Goal: Task Accomplishment & Management: Use online tool/utility

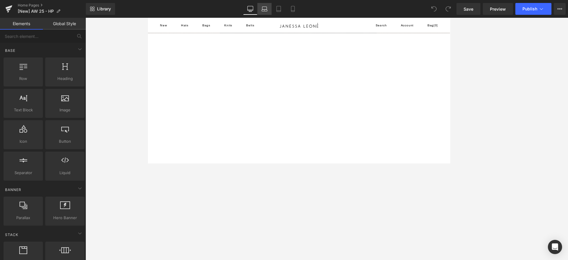
click link "Laptop"
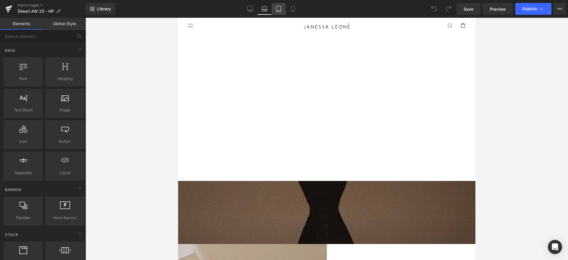
click icon
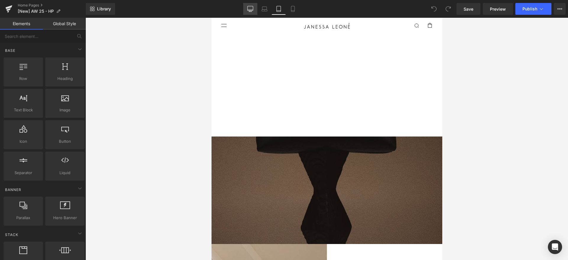
drag, startPoint x: 292, startPoint y: 9, endPoint x: 253, endPoint y: 13, distance: 39.3
click icon
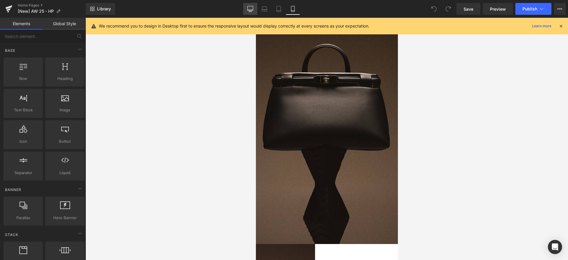
click link "Desktop"
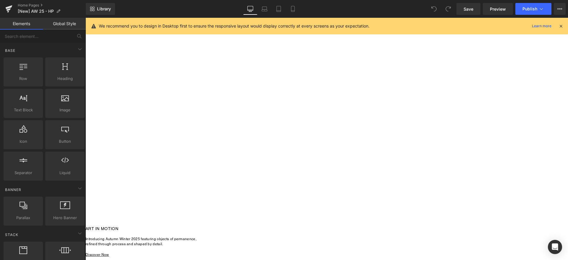
scroll to position [0, 0]
click icon
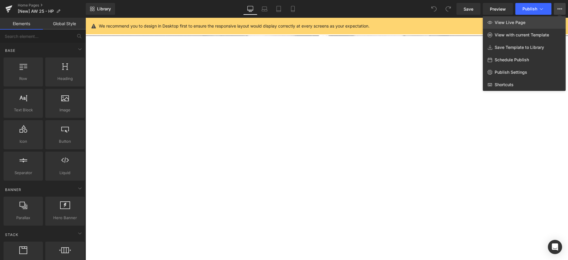
click span "View Live Page"
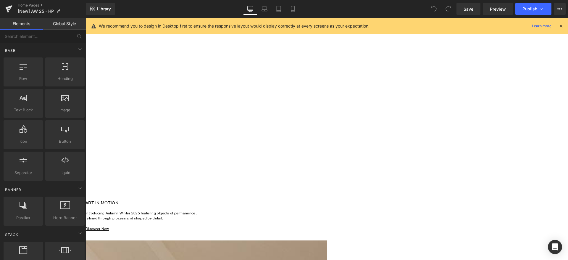
scroll to position [178, 0]
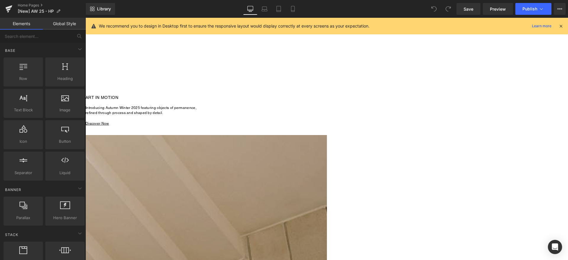
click span
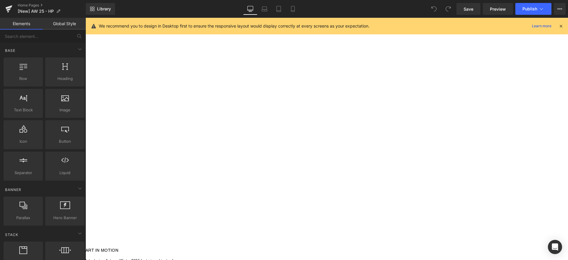
scroll to position [0, 0]
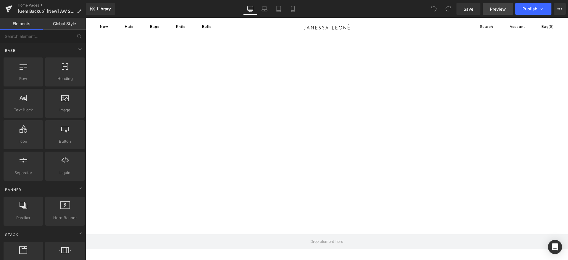
click at [495, 9] on span "Preview" at bounding box center [498, 9] width 16 height 6
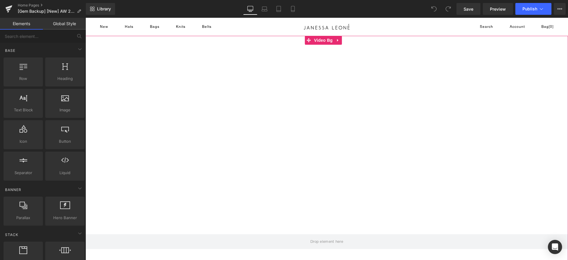
click at [275, 86] on div at bounding box center [327, 154] width 483 height 237
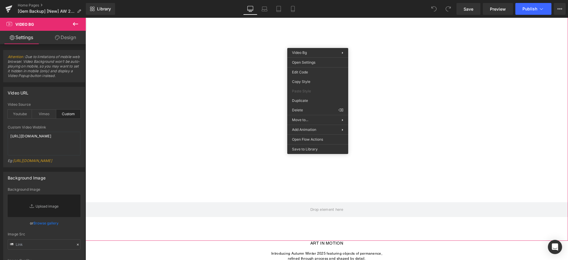
scroll to position [89, 0]
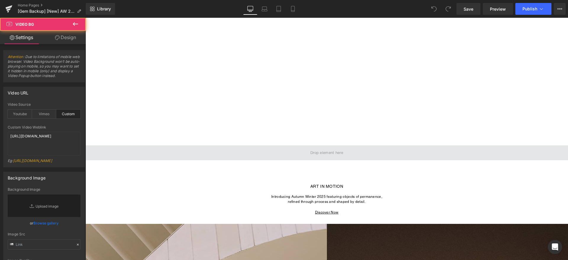
click at [249, 149] on span at bounding box center [327, 152] width 483 height 15
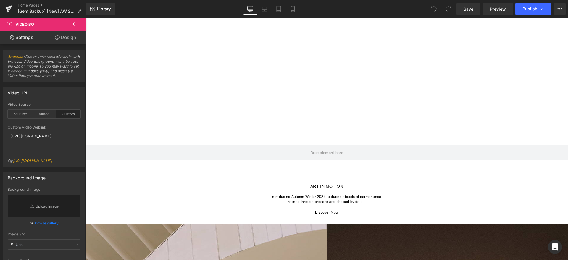
click at [260, 172] on div at bounding box center [327, 65] width 483 height 237
click at [55, 37] on icon at bounding box center [57, 37] width 5 height 5
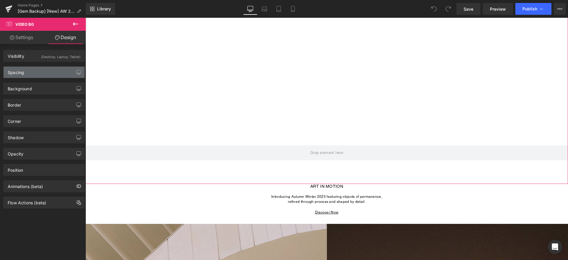
click at [26, 73] on div "Spacing" at bounding box center [44, 72] width 81 height 11
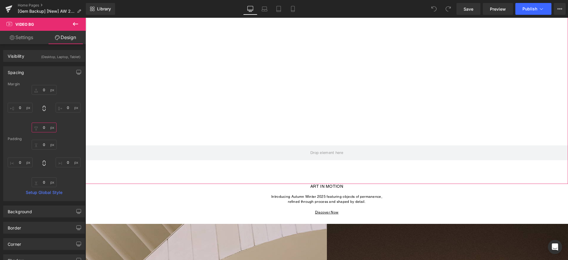
click at [44, 130] on input "0" at bounding box center [44, 128] width 25 height 10
type input "00"
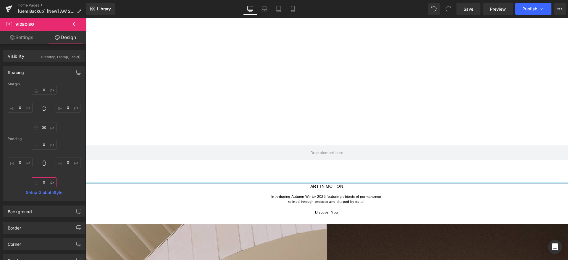
click at [45, 182] on input "0" at bounding box center [44, 182] width 25 height 10
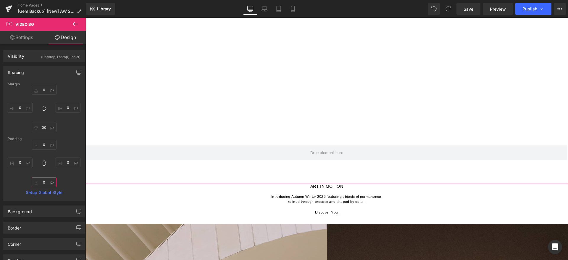
type input "i"
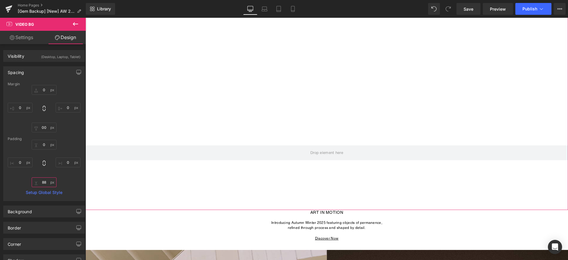
type input "8"
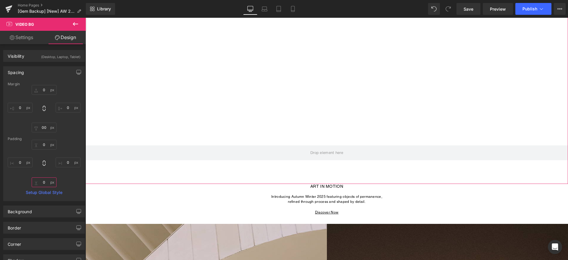
type input "0"
click at [262, 7] on icon at bounding box center [265, 9] width 6 height 6
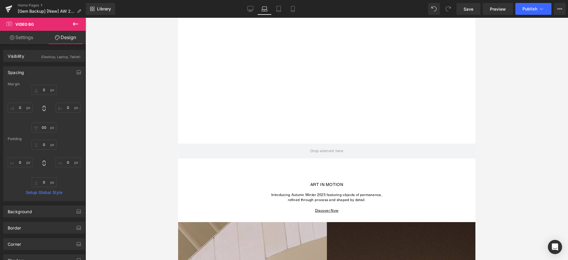
scroll to position [0, 0]
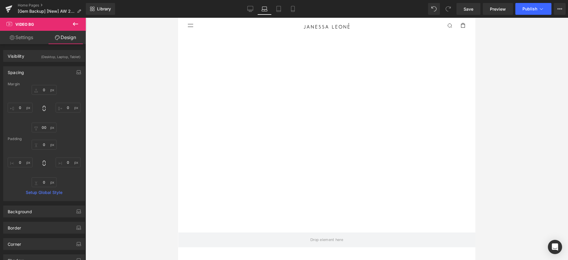
type input "0"
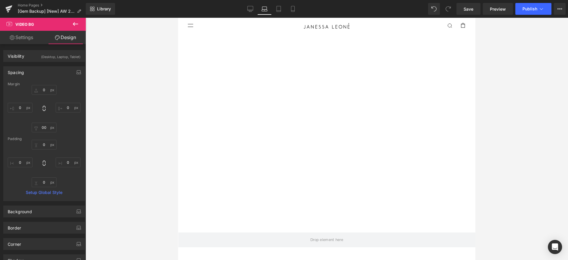
type input "0"
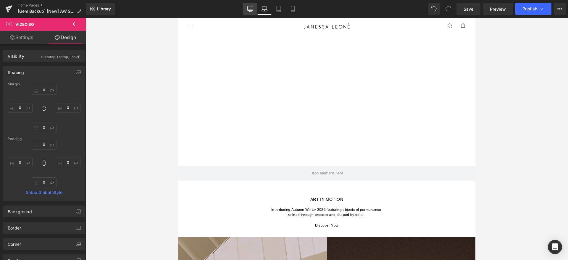
click at [250, 7] on icon at bounding box center [250, 9] width 6 height 6
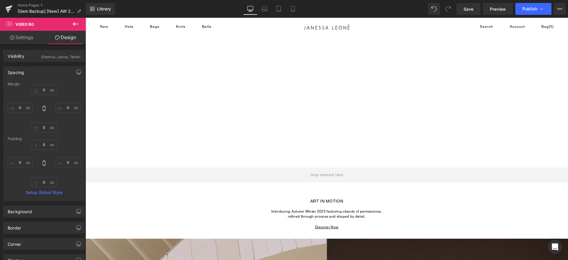
type input "0"
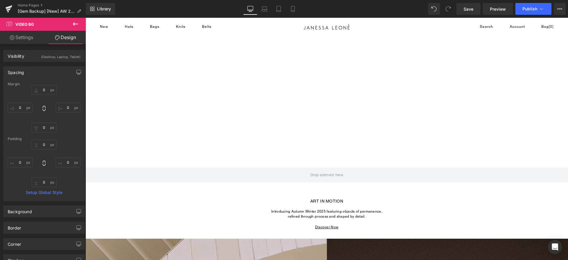
type input "0"
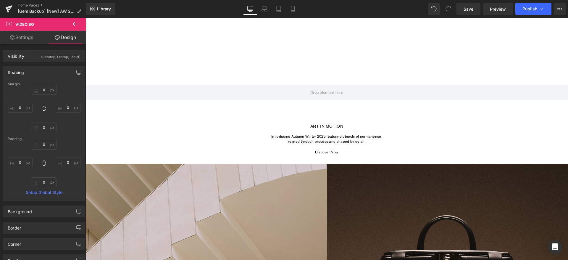
scroll to position [135, 0]
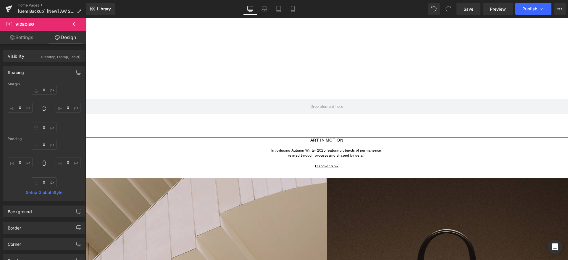
click at [194, 41] on div at bounding box center [327, 19] width 483 height 237
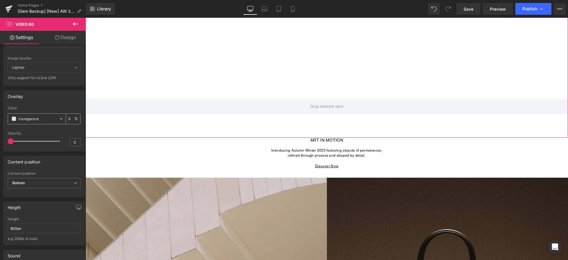
scroll to position [222, 0]
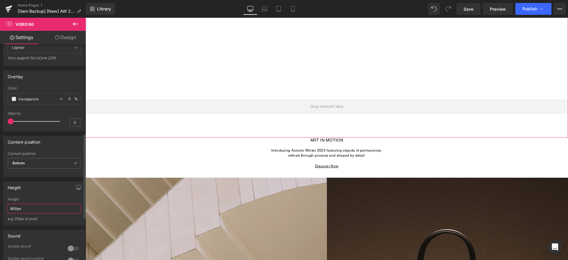
click at [23, 213] on input "800px" at bounding box center [44, 209] width 73 height 10
click at [14, 213] on input "800px" at bounding box center [44, 209] width 73 height 10
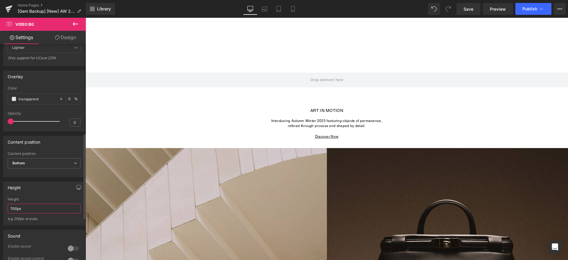
type input "700px"
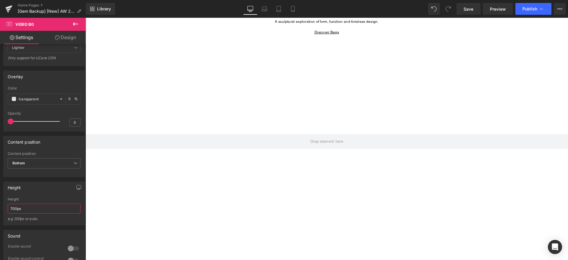
scroll to position [459, 0]
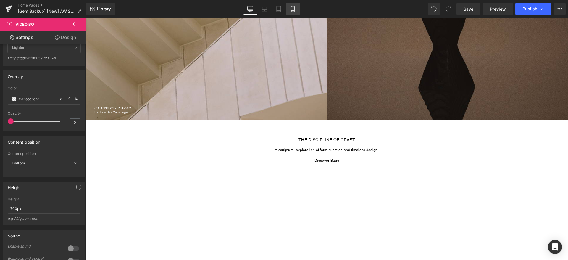
click at [289, 10] on link "Mobile" at bounding box center [293, 9] width 14 height 12
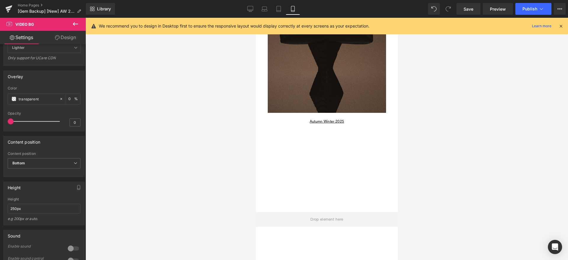
scroll to position [266, 0]
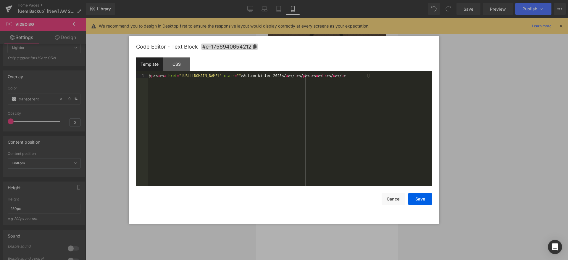
click at [347, 0] on div "You are previewing how the will restyle your page. You can not edit Elements in…" at bounding box center [284, 0] width 568 height 0
click at [239, 46] on span "#e-1756940654212" at bounding box center [229, 47] width 57 height 6
click at [390, 199] on button "Cancel" at bounding box center [394, 199] width 24 height 12
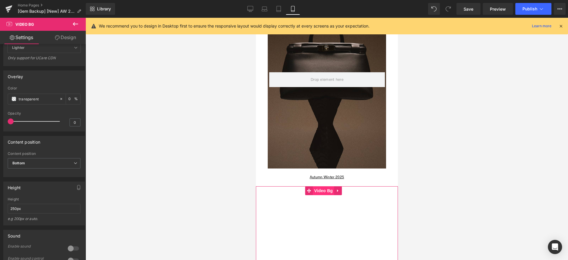
click at [318, 193] on span "Video Bg" at bounding box center [324, 190] width 22 height 9
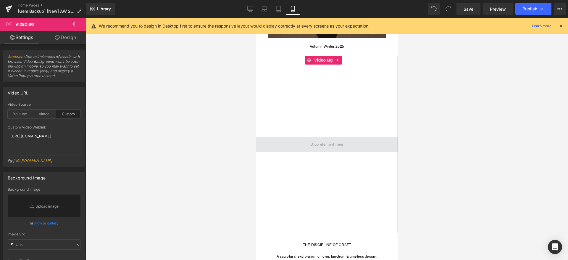
scroll to position [311, 0]
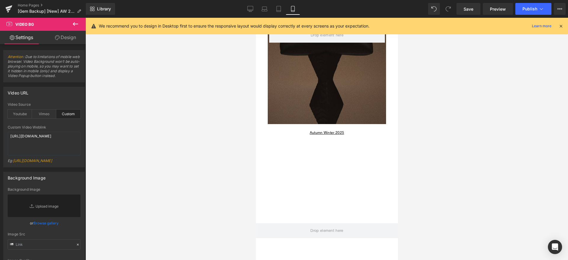
click at [330, 161] on div at bounding box center [327, 231] width 142 height 178
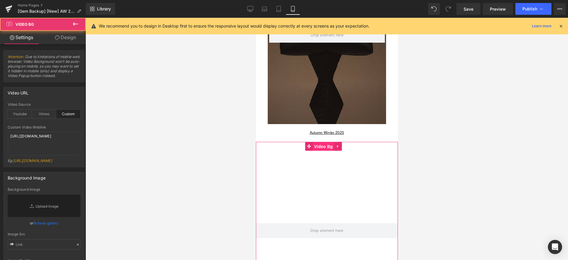
click at [326, 144] on span "Video Bg" at bounding box center [324, 146] width 22 height 9
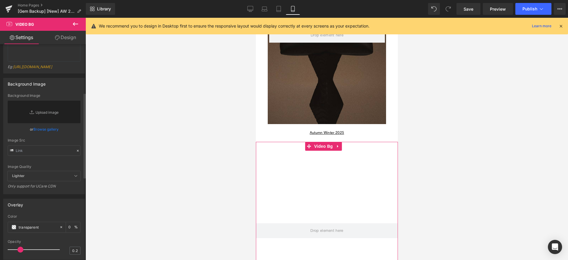
scroll to position [89, 0]
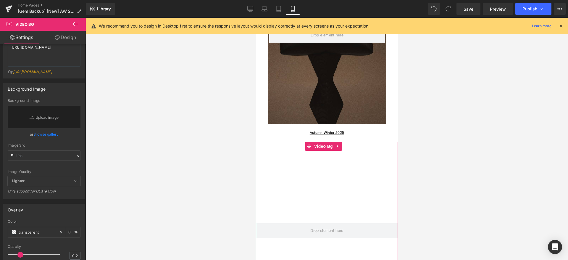
click at [27, 33] on link "Settings" at bounding box center [21, 37] width 43 height 13
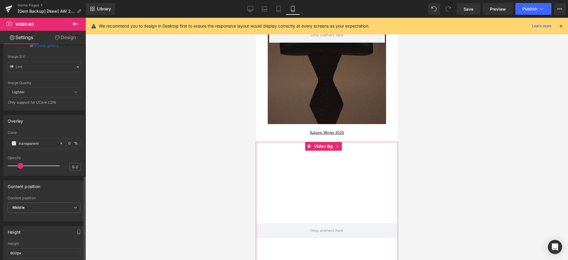
scroll to position [328, 0]
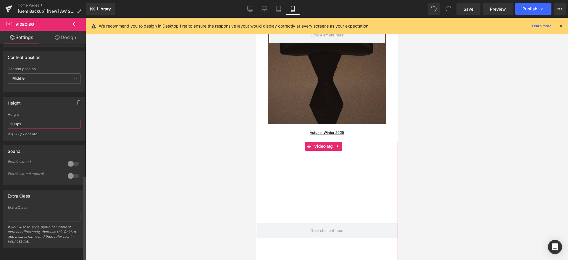
click at [13, 119] on input "600px" at bounding box center [44, 124] width 73 height 10
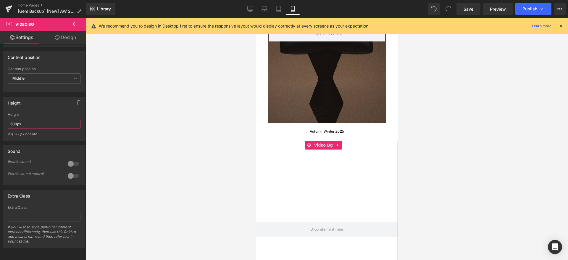
scroll to position [311, 0]
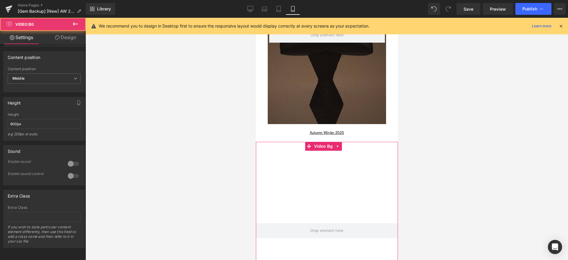
click at [320, 153] on div at bounding box center [327, 231] width 142 height 178
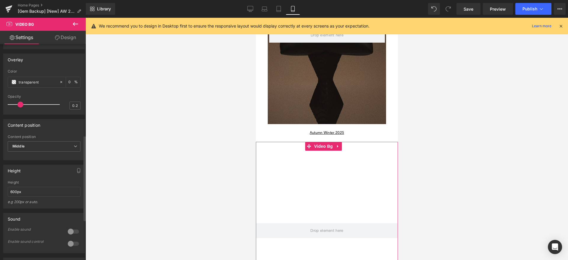
scroll to position [194, 0]
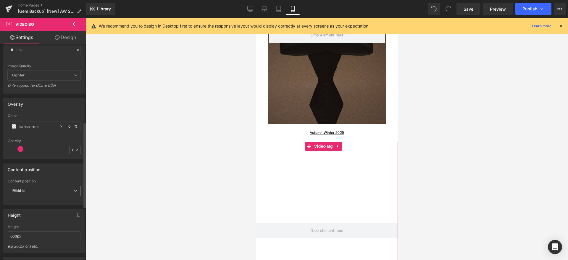
click at [50, 196] on span "Middle" at bounding box center [44, 191] width 73 height 10
click at [45, 206] on li "Top" at bounding box center [43, 201] width 70 height 9
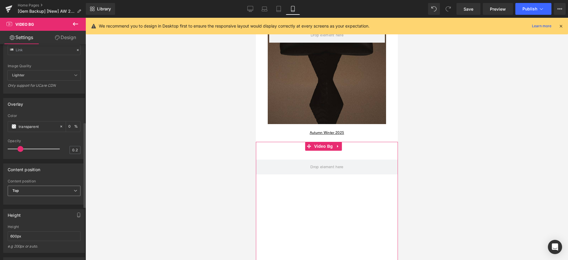
click at [38, 196] on span "Top" at bounding box center [44, 191] width 73 height 10
click at [34, 215] on li "Middle" at bounding box center [43, 210] width 70 height 9
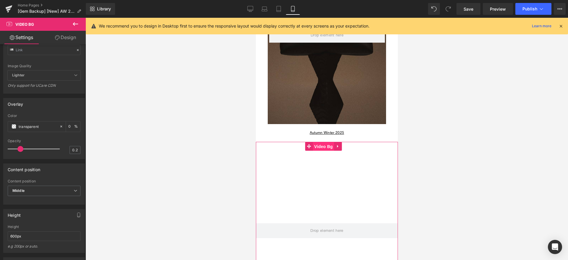
click at [319, 147] on span "Video Bg" at bounding box center [324, 146] width 22 height 9
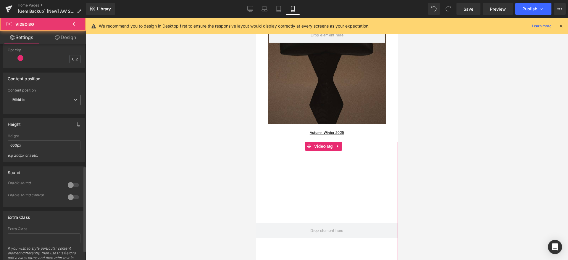
scroll to position [328, 0]
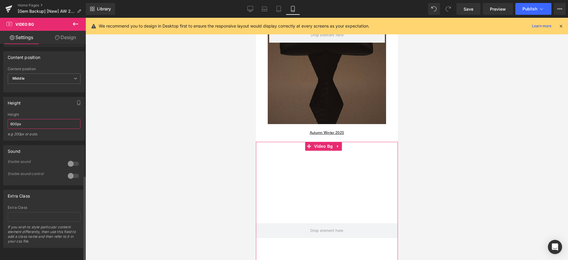
click at [12, 119] on input "600px" at bounding box center [44, 124] width 73 height 10
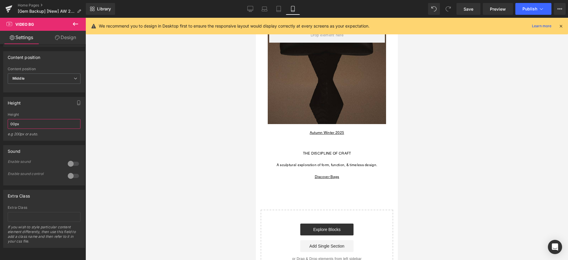
type input "600px"
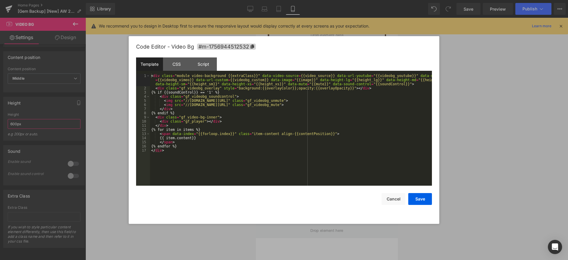
click at [326, 0] on div "Video Bg You are previewing how the will restyle your page. You can not edit El…" at bounding box center [284, 0] width 568 height 0
click at [212, 48] on span "#m-1756944512532" at bounding box center [226, 47] width 59 height 6
click at [399, 202] on button "Cancel" at bounding box center [394, 199] width 24 height 12
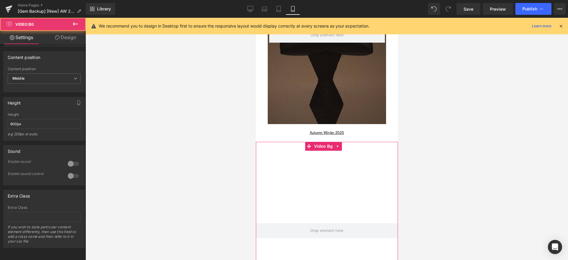
click at [318, 176] on div at bounding box center [327, 231] width 142 height 178
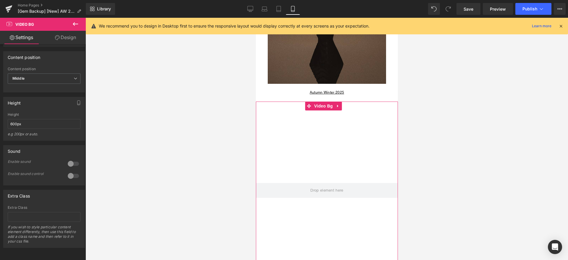
scroll to position [311, 0]
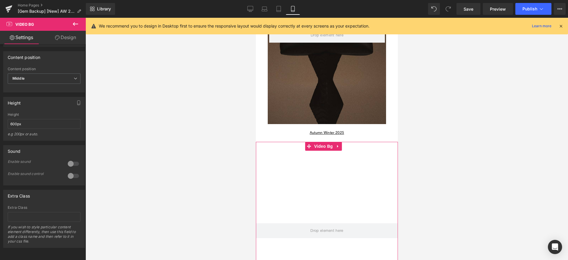
click at [67, 36] on link "Design" at bounding box center [65, 37] width 43 height 13
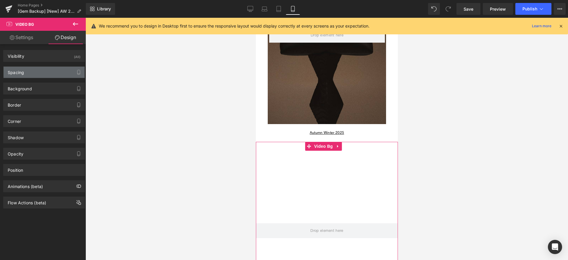
type input "0"
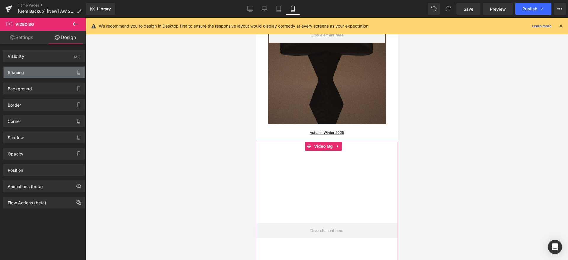
type input "0"
click at [25, 66] on div "Spacing Margin 0px 0 0px 0 0px 0 0px 0 Padding 0px 0 0px 0 0px 0 0px 0 Setup Gl…" at bounding box center [44, 72] width 82 height 12
click at [26, 71] on div "Spacing" at bounding box center [44, 72] width 81 height 11
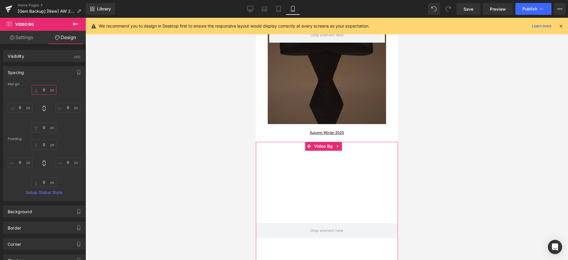
click at [44, 88] on input "0" at bounding box center [44, 90] width 25 height 10
type input "-50"
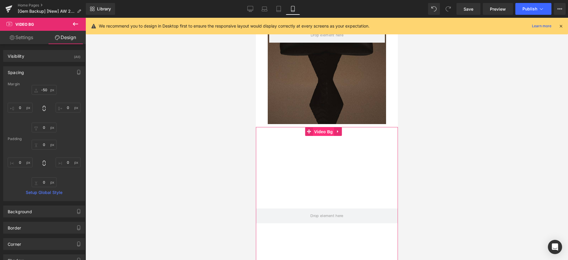
click at [325, 132] on span "Video Bg" at bounding box center [324, 131] width 22 height 9
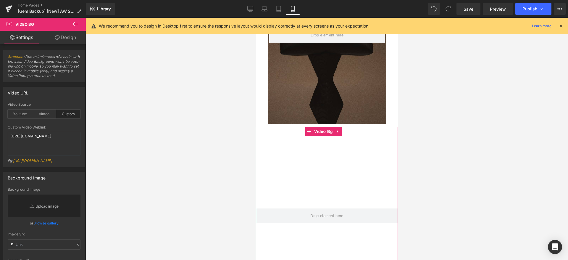
scroll to position [133, 0]
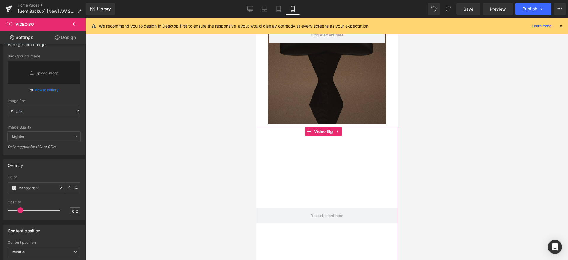
click at [59, 40] on link "Design" at bounding box center [65, 37] width 43 height 13
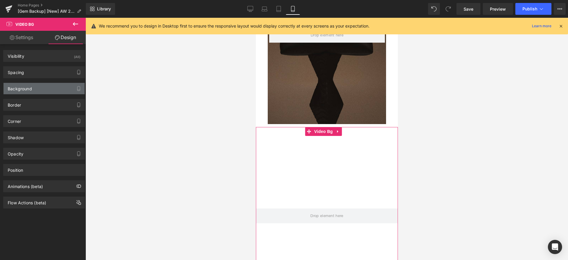
click at [40, 87] on div "Background" at bounding box center [44, 88] width 81 height 11
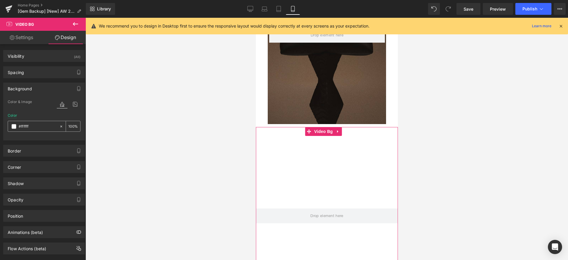
click at [12, 127] on span at bounding box center [14, 126] width 5 height 5
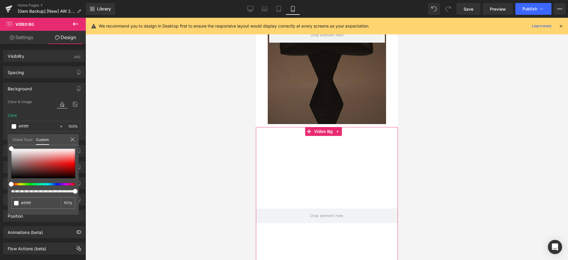
type input "99"
type input "84"
type input "26"
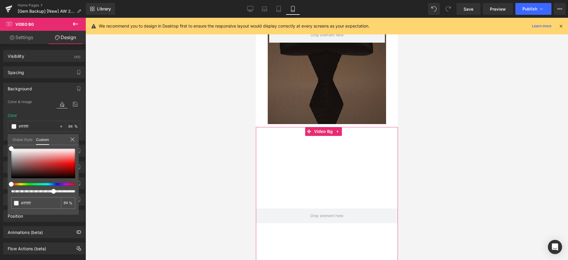
type input "26"
drag, startPoint x: 73, startPoint y: 191, endPoint x: 0, endPoint y: 189, distance: 73.4
click at [0, 140] on div "Background Color & Image color rgba(255, 255, 255, 0.26) Color #ffffff 26 % Ima…" at bounding box center [44, 109] width 88 height 62
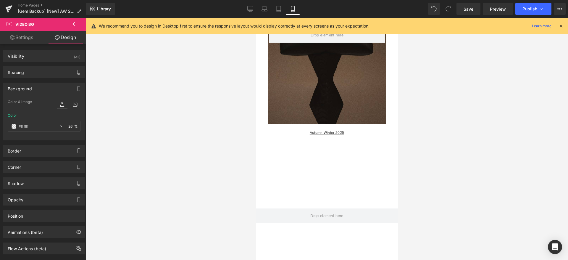
click at [139, 144] on div at bounding box center [327, 139] width 483 height 242
click at [317, 134] on span "Video Bg" at bounding box center [324, 131] width 22 height 9
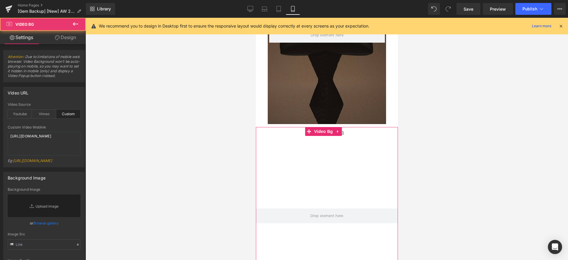
click at [64, 36] on link "Design" at bounding box center [65, 37] width 43 height 13
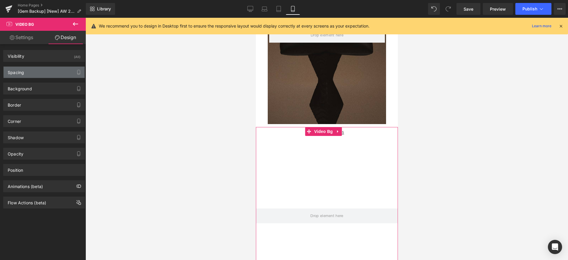
click at [34, 76] on div "Spacing" at bounding box center [44, 72] width 81 height 11
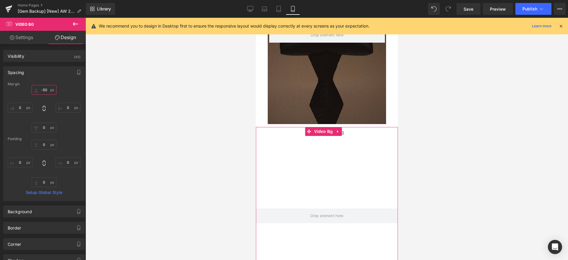
click at [43, 88] on input "-50" at bounding box center [44, 90] width 25 height 10
click at [45, 90] on input "-50" at bounding box center [44, 90] width 25 height 10
click at [479, 7] on link "Save" at bounding box center [469, 9] width 24 height 12
click at [255, 9] on link "Desktop" at bounding box center [250, 9] width 14 height 12
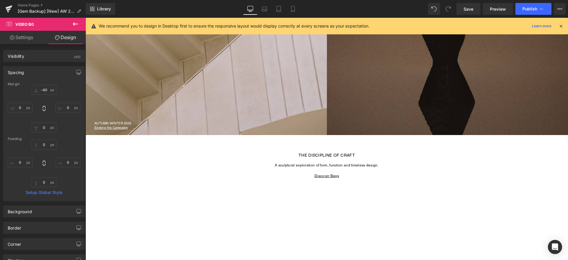
scroll to position [510, 0]
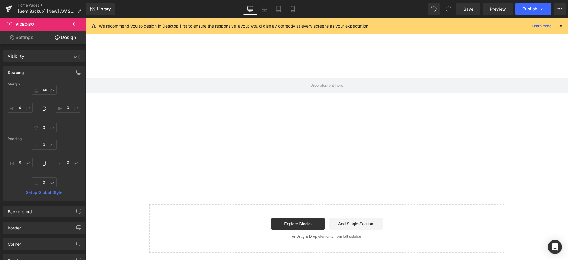
type input "0"
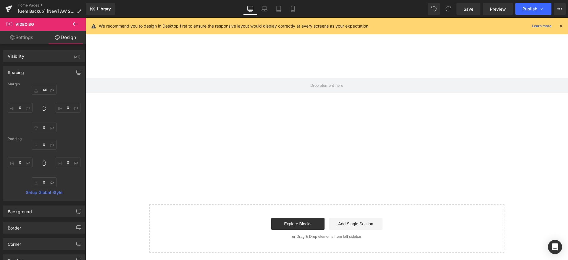
type input "0"
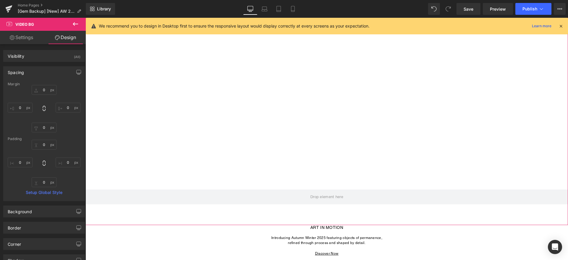
scroll to position [0, 0]
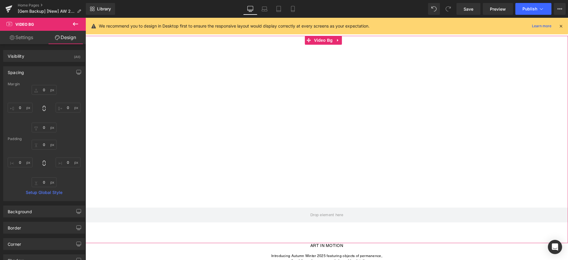
click at [251, 119] on div at bounding box center [327, 139] width 483 height 207
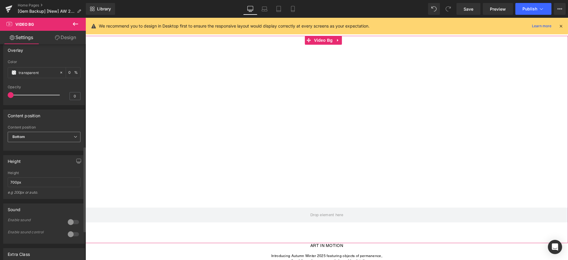
scroll to position [266, 0]
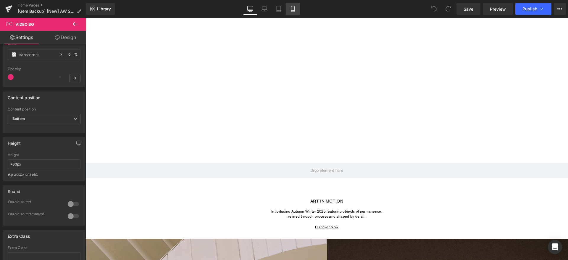
click at [293, 12] on link "Mobile" at bounding box center [293, 9] width 14 height 12
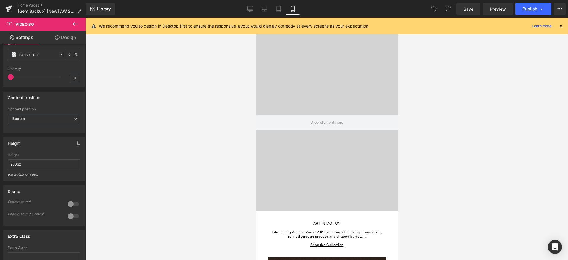
click at [562, 24] on icon at bounding box center [560, 25] width 5 height 5
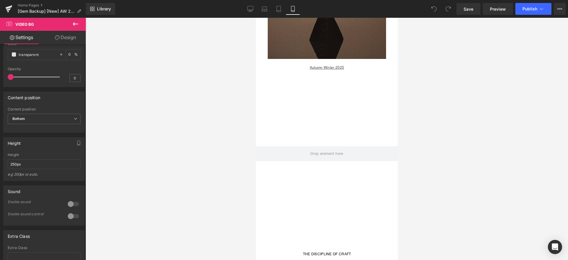
scroll to position [302, 0]
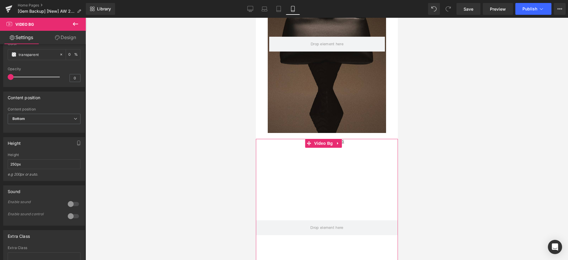
click at [322, 143] on span "Video Bg" at bounding box center [324, 143] width 22 height 9
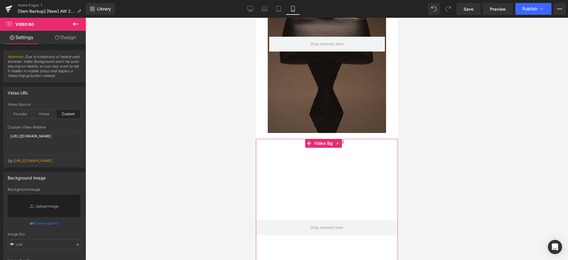
click at [57, 38] on icon at bounding box center [57, 37] width 5 height 5
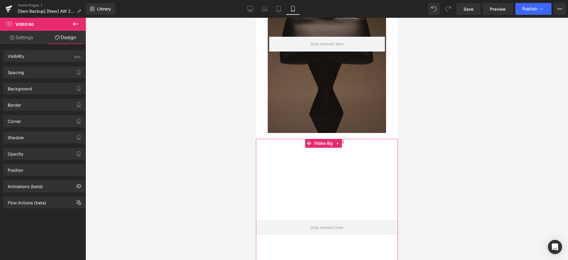
type input "-40"
type input "0"
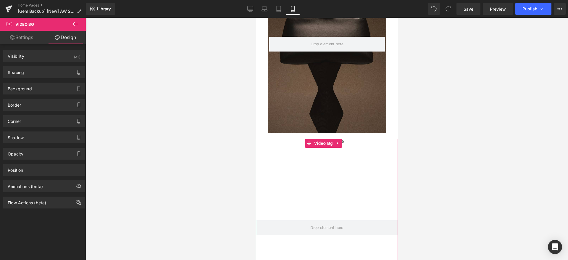
type input "0"
click at [30, 77] on div "Spacing" at bounding box center [44, 72] width 81 height 11
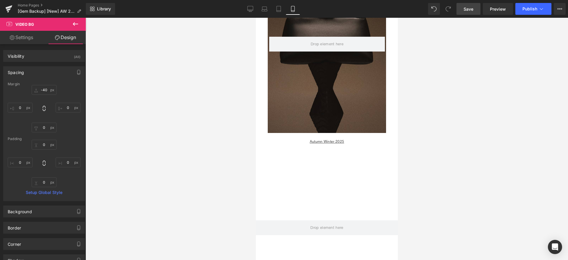
click at [471, 10] on span "Save" at bounding box center [469, 9] width 10 height 6
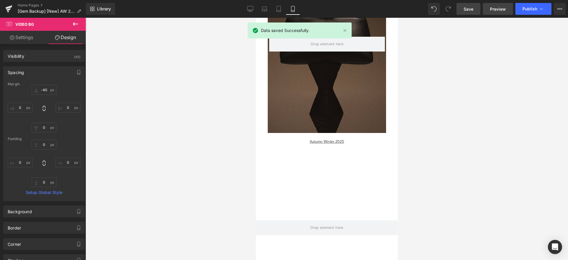
click at [500, 14] on link "Preview" at bounding box center [498, 9] width 30 height 12
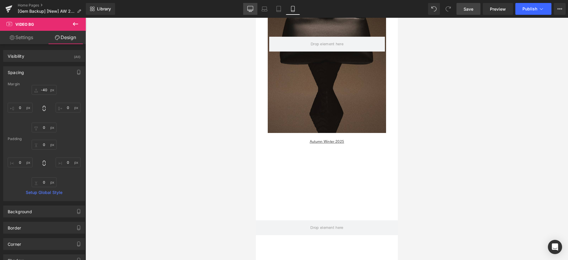
click at [251, 8] on icon at bounding box center [250, 9] width 6 height 6
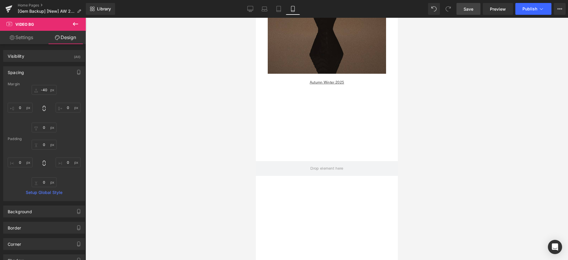
type input "0"
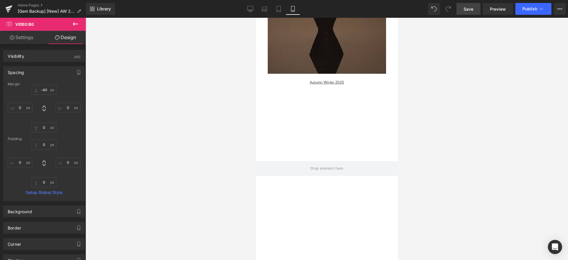
type input "0"
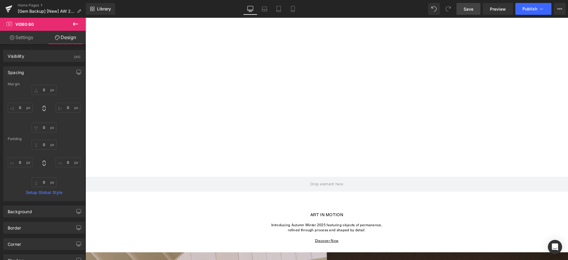
scroll to position [13, 0]
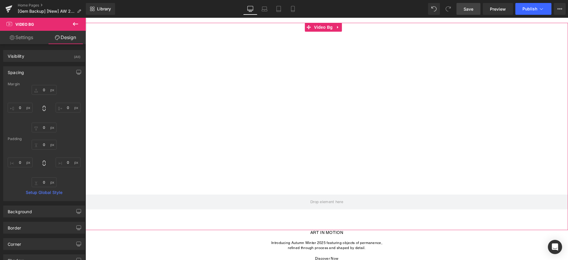
click at [223, 222] on div at bounding box center [327, 126] width 483 height 207
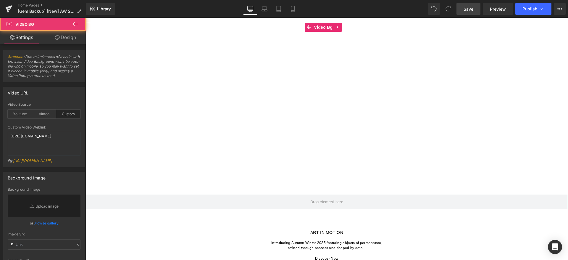
click at [164, 212] on div at bounding box center [327, 126] width 483 height 207
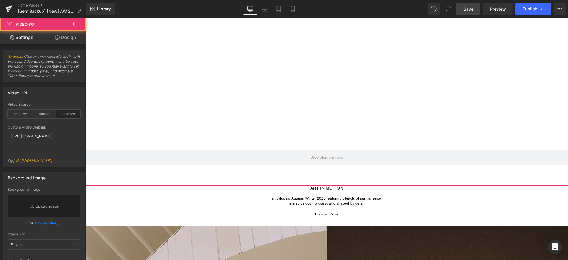
click at [202, 88] on div at bounding box center [327, 81] width 483 height 207
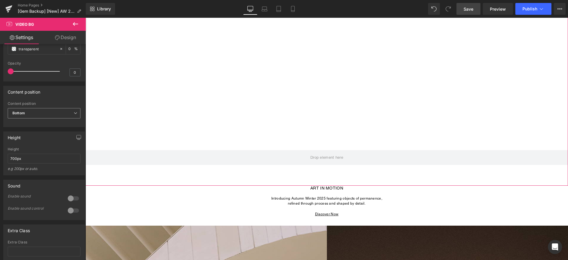
scroll to position [328, 0]
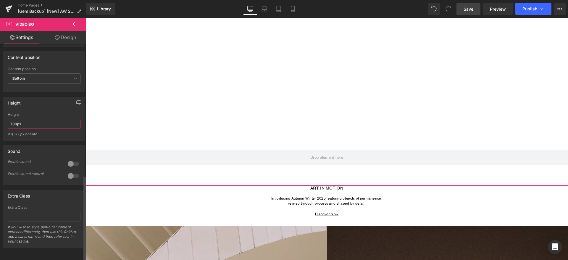
click at [22, 119] on input "700px" at bounding box center [44, 124] width 73 height 10
type input "="
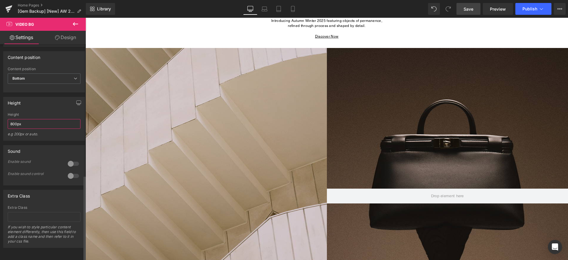
type input "800px"
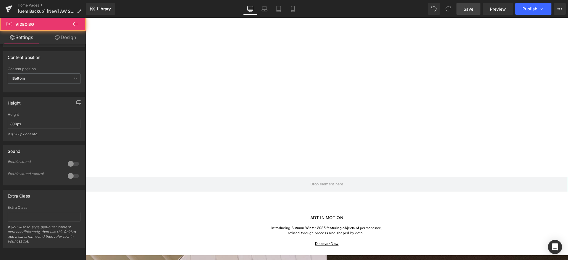
click at [194, 206] on div at bounding box center [327, 96] width 483 height 237
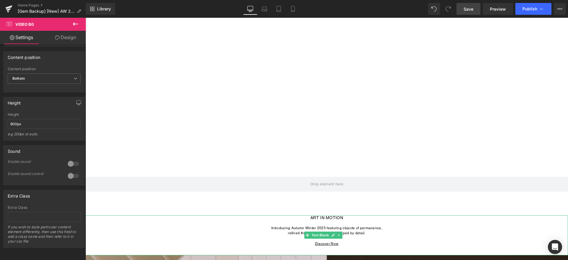
click at [286, 225] on p "To enrich screen reader interactions, please activate Accessibility in Grammarl…" at bounding box center [327, 222] width 483 height 5
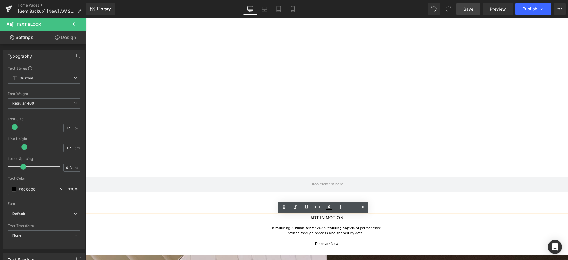
click at [258, 208] on div at bounding box center [327, 96] width 483 height 237
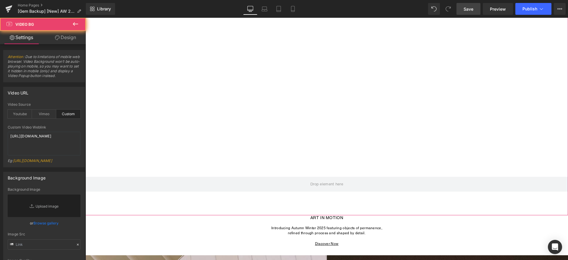
click at [231, 198] on div at bounding box center [327, 96] width 483 height 237
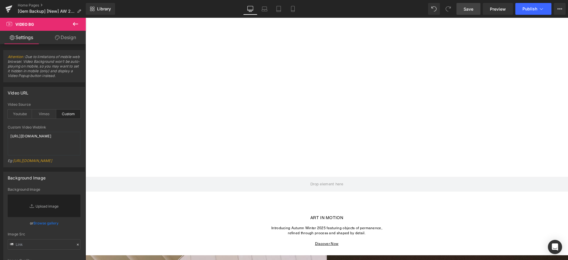
click at [71, 30] on button at bounding box center [75, 24] width 21 height 13
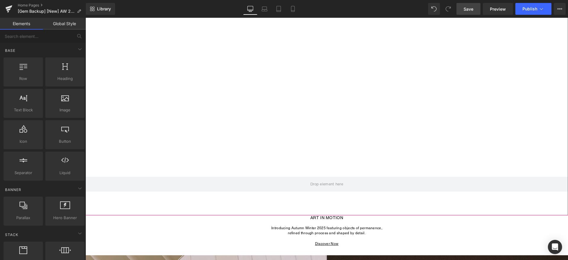
click at [195, 170] on div at bounding box center [327, 96] width 483 height 237
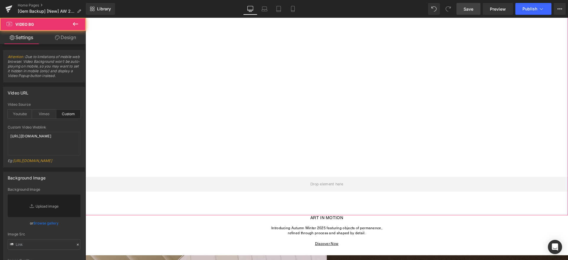
click at [61, 35] on link "Design" at bounding box center [65, 37] width 43 height 13
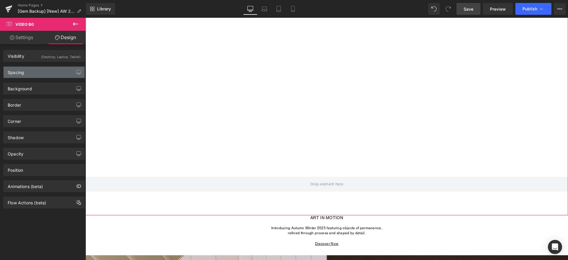
click at [17, 72] on div "Spacing" at bounding box center [16, 71] width 16 height 8
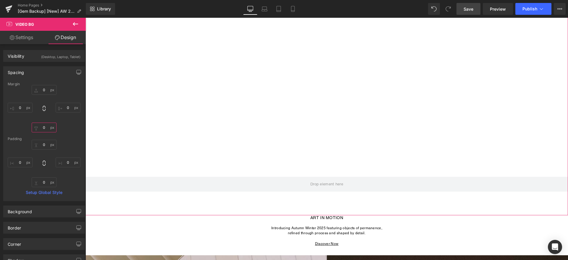
click at [45, 125] on input "0" at bounding box center [44, 128] width 25 height 10
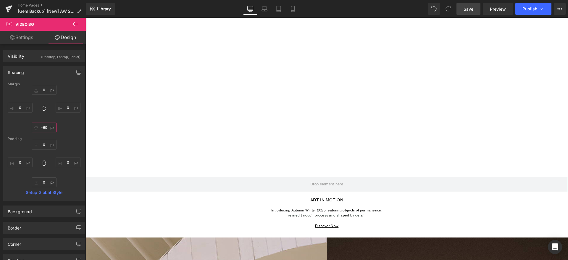
type input "-60"
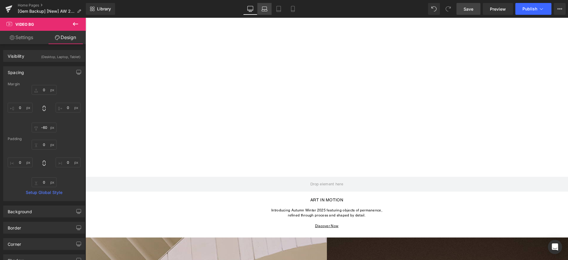
click at [265, 9] on icon at bounding box center [265, 10] width 6 height 2
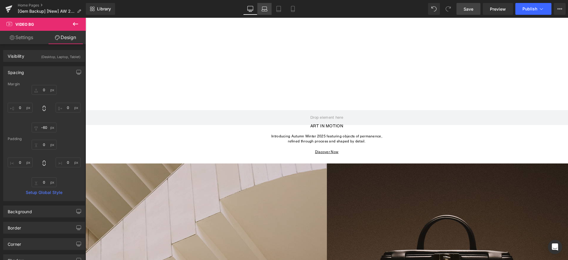
scroll to position [0, 0]
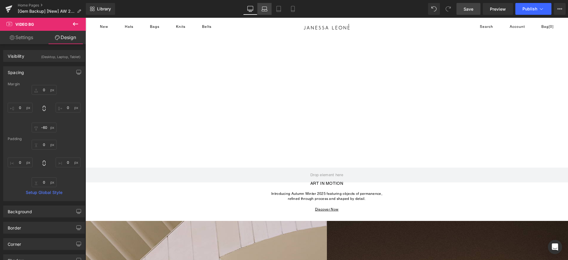
type input "0"
type input "-60"
type input "0"
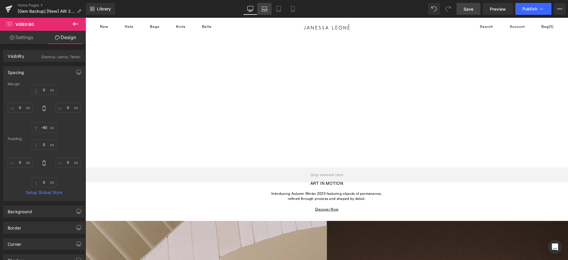
type input "0"
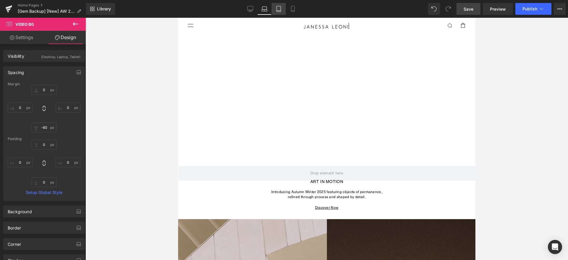
click at [280, 9] on icon at bounding box center [279, 9] width 6 height 6
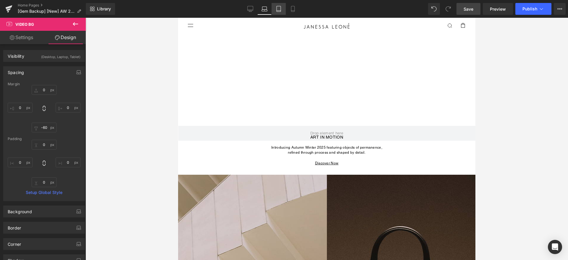
type input "0"
type input "-60"
type input "0"
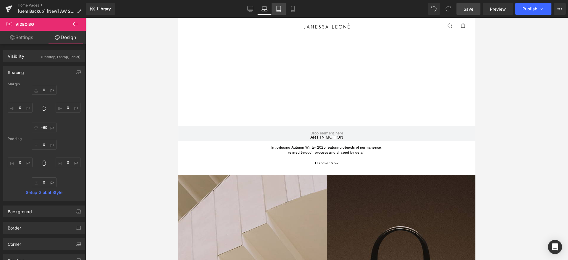
type input "0"
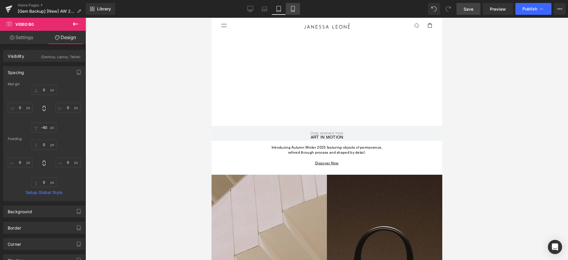
click at [294, 9] on icon at bounding box center [293, 9] width 6 height 6
type input "0"
type input "-60"
type input "0"
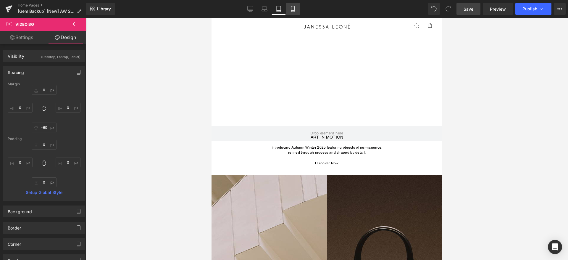
type input "0"
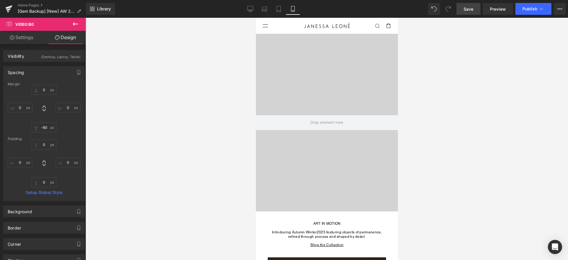
click at [467, 14] on link "Save" at bounding box center [469, 9] width 24 height 12
click at [257, 7] on link "Desktop" at bounding box center [250, 9] width 14 height 12
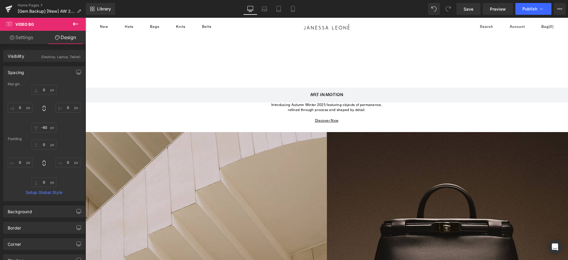
type input "0"
type input "-60"
type input "0"
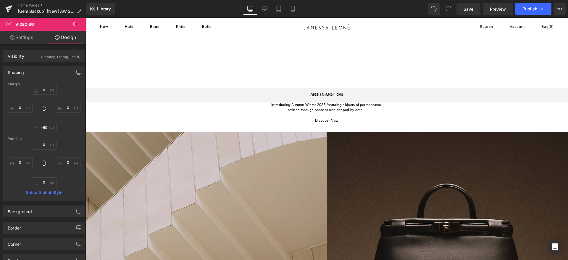
type input "0"
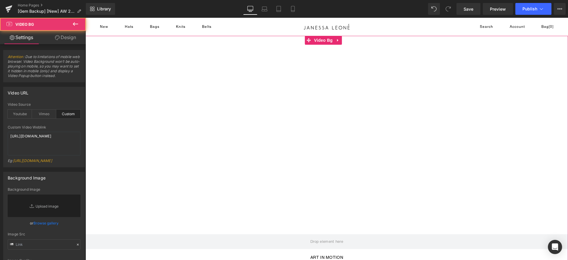
click at [191, 95] on div at bounding box center [327, 154] width 483 height 237
click at [50, 35] on link "Design" at bounding box center [65, 37] width 43 height 13
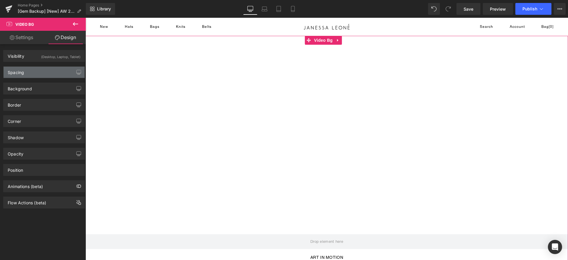
type input "0"
type input "-60"
type input "0"
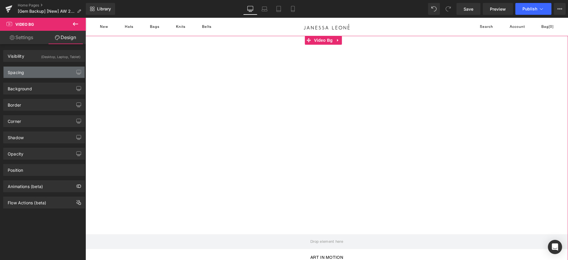
type input "0"
click at [28, 71] on div "Spacing" at bounding box center [44, 72] width 81 height 11
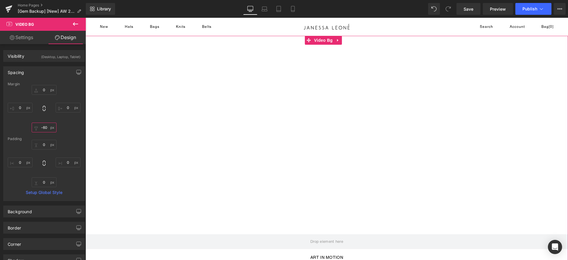
click at [45, 126] on input "-60" at bounding box center [44, 128] width 25 height 10
click at [45, 129] on input "-60" at bounding box center [44, 128] width 25 height 10
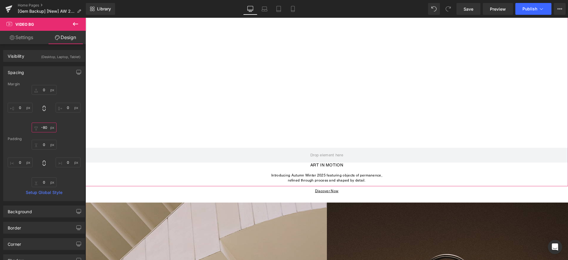
scroll to position [89, 0]
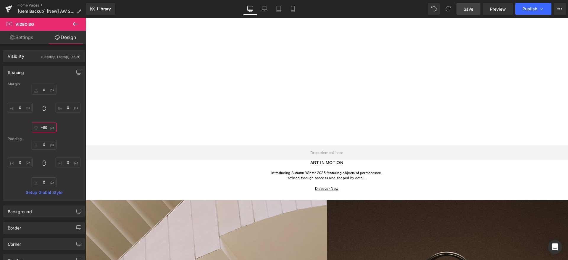
type input "-80"
click at [474, 9] on link "Save" at bounding box center [469, 9] width 24 height 12
click at [295, 12] on link "Mobile" at bounding box center [293, 9] width 14 height 12
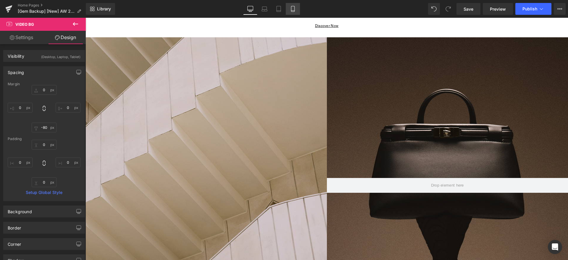
scroll to position [0, 0]
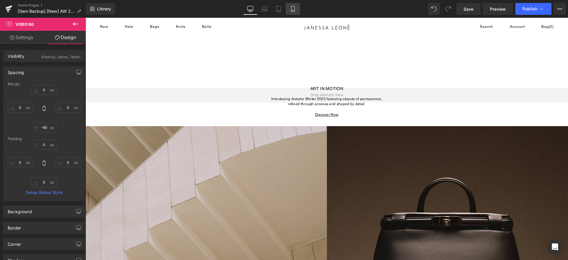
type input "0"
type input "-80"
type input "0"
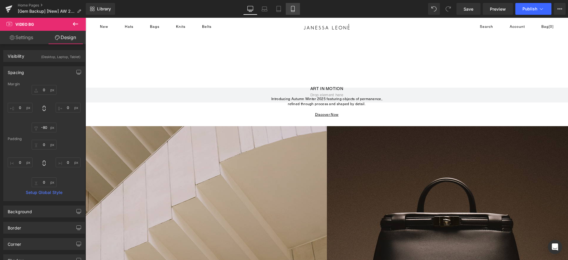
type input "0"
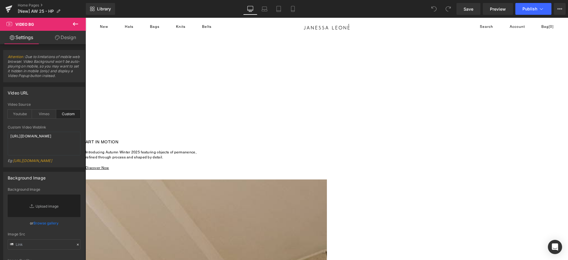
scroll to position [266, 0]
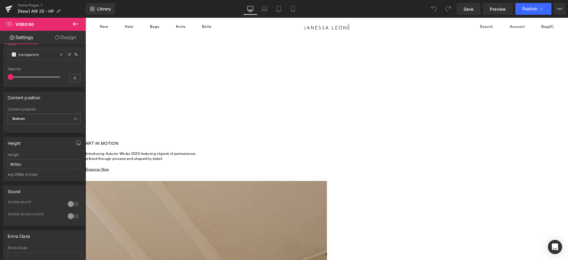
click at [241, 124] on div at bounding box center [327, 21] width 483 height 237
click at [56, 34] on link "Design" at bounding box center [65, 37] width 43 height 13
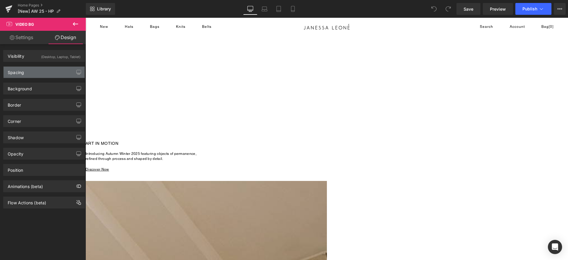
click at [29, 74] on div "Spacing" at bounding box center [44, 72] width 81 height 11
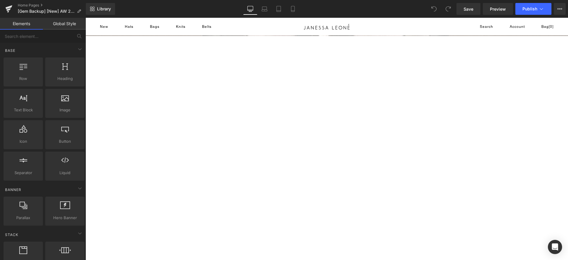
click at [294, 15] on div "Library Desktop Desktop Laptop Tablet Mobile Save Preview Publish Scheduled Vie…" at bounding box center [327, 9] width 482 height 18
click at [294, 12] on link "Mobile" at bounding box center [293, 9] width 14 height 12
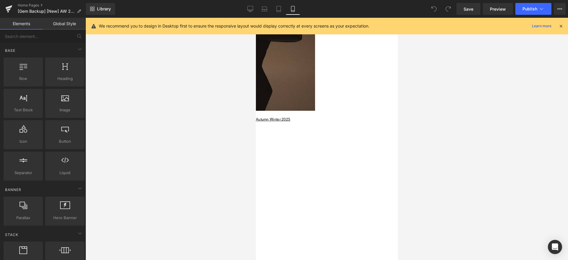
scroll to position [346, 0]
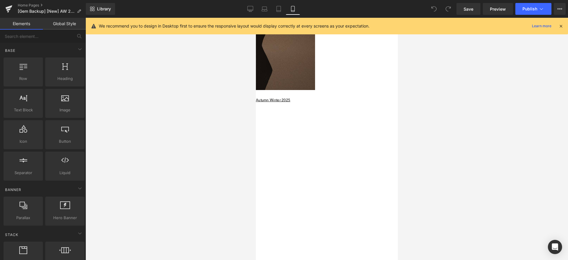
click at [323, 113] on div at bounding box center [327, 188] width 142 height 178
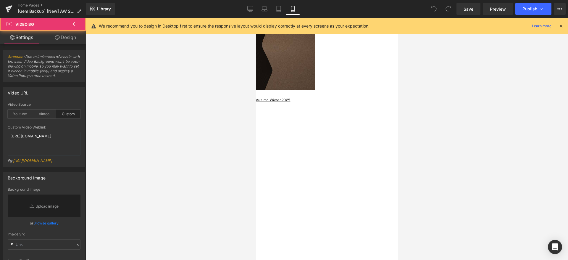
click at [71, 40] on link "Design" at bounding box center [65, 37] width 43 height 13
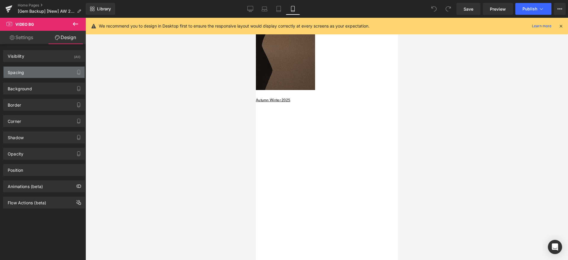
click at [25, 77] on div "Spacing" at bounding box center [44, 72] width 81 height 11
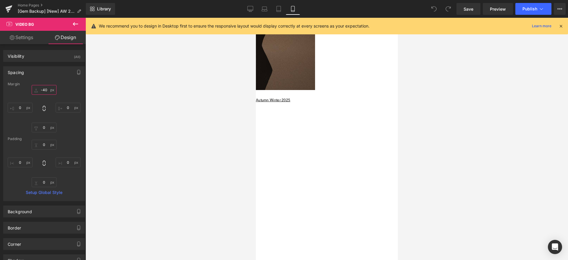
click at [46, 90] on input "-40" at bounding box center [44, 90] width 25 height 10
type input "-"
click at [472, 6] on span "Save" at bounding box center [469, 9] width 10 height 6
click at [44, 91] on input "-70" at bounding box center [44, 90] width 25 height 10
click at [474, 8] on link "Save" at bounding box center [469, 9] width 24 height 12
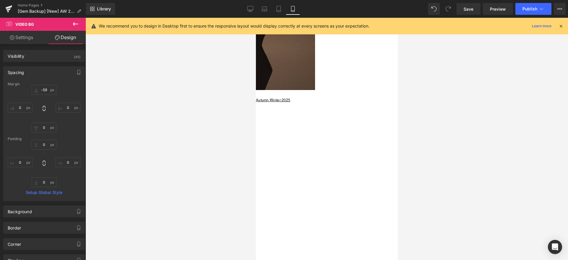
click at [560, 27] on icon at bounding box center [560, 25] width 5 height 5
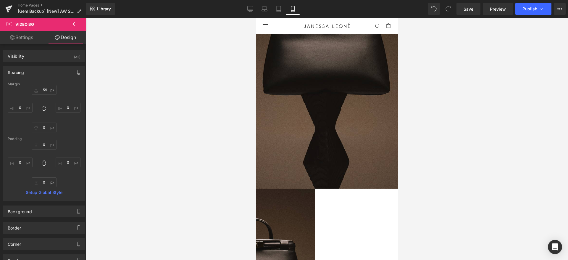
scroll to position [0, 0]
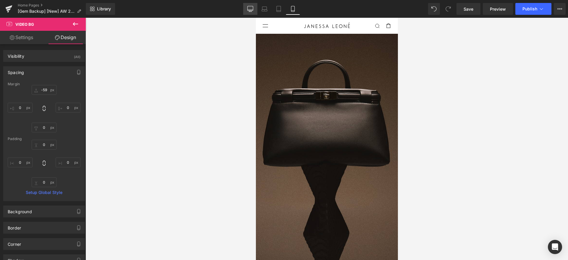
click at [248, 11] on icon at bounding box center [250, 9] width 6 height 6
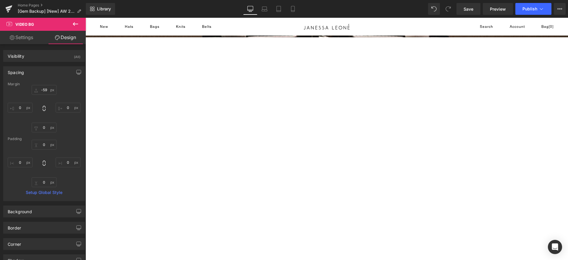
type input "0"
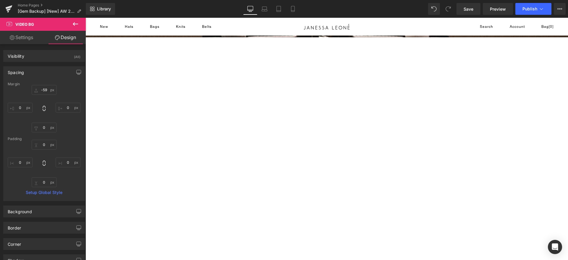
type input "0"
click at [181, 91] on div at bounding box center [327, 155] width 483 height 237
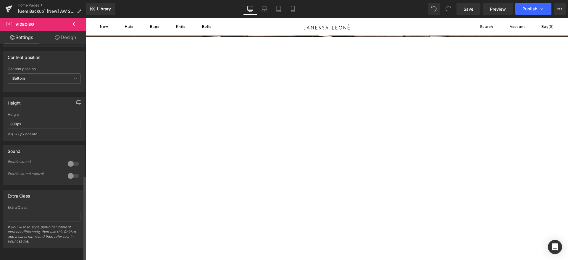
scroll to position [328, 0]
click at [21, 39] on link "Settings" at bounding box center [21, 37] width 43 height 13
click at [322, 46] on div at bounding box center [327, 155] width 483 height 237
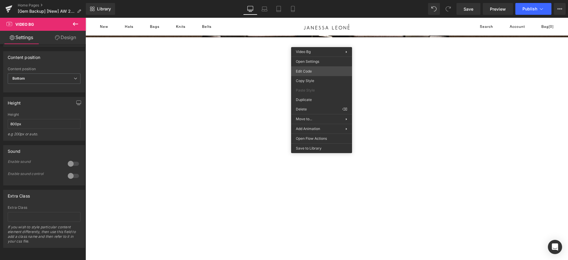
click at [309, 0] on div "You are previewing how the will restyle your page. You can not edit Elements in…" at bounding box center [284, 0] width 568 height 0
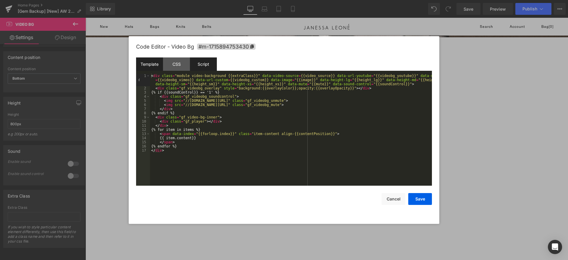
click at [199, 64] on div "Script" at bounding box center [203, 63] width 27 height 13
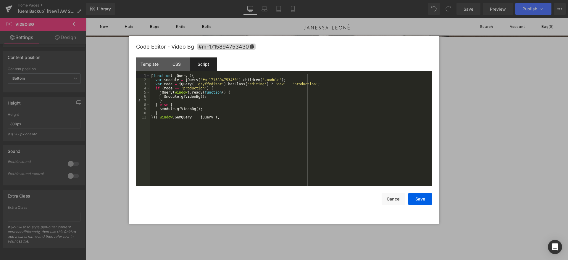
click at [228, 51] on div "Code Editor - Video Bg #m-1715894753430" at bounding box center [284, 46] width 296 height 21
click at [231, 49] on span "#m-1715894753430" at bounding box center [226, 47] width 59 height 6
click at [393, 197] on button "Cancel" at bounding box center [394, 199] width 24 height 12
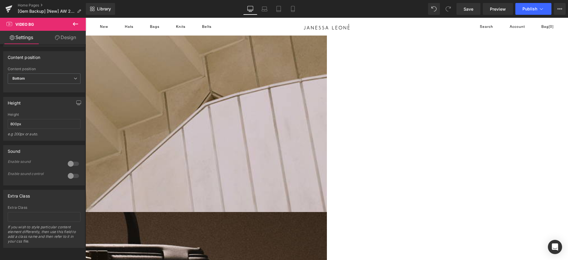
scroll to position [533, 0]
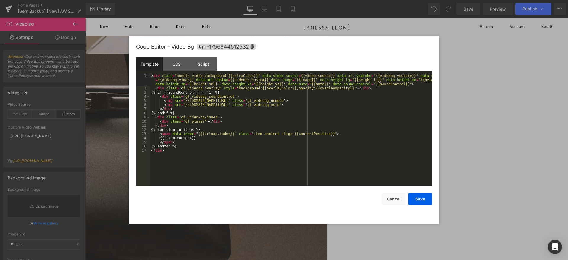
click at [313, 0] on div "You are previewing how the will restyle your page. You can not edit Elements in…" at bounding box center [284, 0] width 568 height 0
click at [224, 48] on span "#m-1756944512532" at bounding box center [226, 47] width 59 height 6
click at [395, 202] on button "Cancel" at bounding box center [394, 199] width 24 height 12
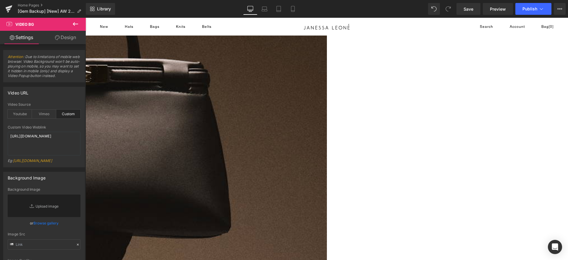
scroll to position [776, 0]
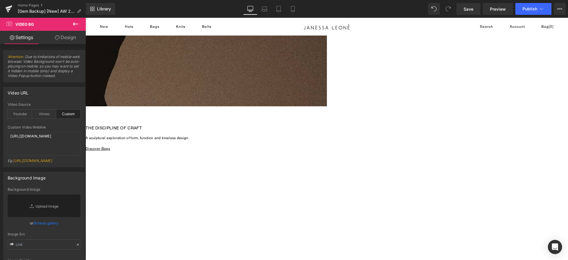
click at [76, 21] on icon at bounding box center [75, 23] width 7 height 7
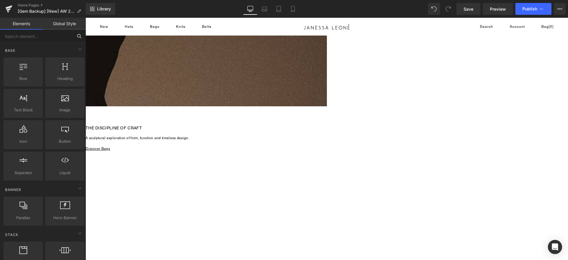
click at [37, 38] on input "text" at bounding box center [36, 36] width 73 height 13
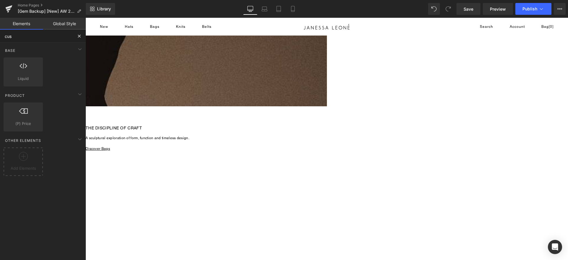
type input "cust"
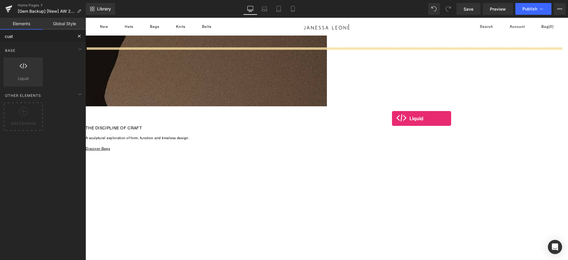
drag, startPoint x: 132, startPoint y: 115, endPoint x: 392, endPoint y: 118, distance: 259.6
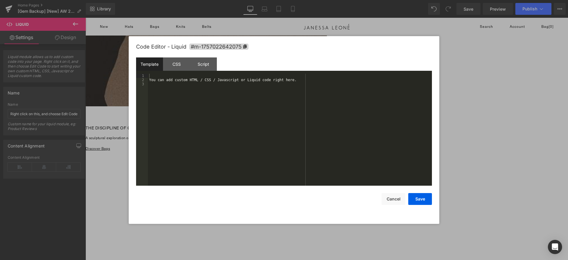
click at [322, 0] on div "Liquid You are previewing how the will restyle your page. You can not edit Elem…" at bounding box center [284, 0] width 568 height 0
drag, startPoint x: 227, startPoint y: 94, endPoint x: 223, endPoint y: 96, distance: 4.2
click at [226, 94] on div "You can add custom HTML / CSS / Javascript or Liquid code right here." at bounding box center [290, 134] width 284 height 120
drag, startPoint x: 195, startPoint y: 106, endPoint x: 37, endPoint y: 47, distance: 168.0
click at [37, 47] on body "Liquid You are previewing how the will restyle your page. You can not edit Elem…" at bounding box center [284, 130] width 568 height 260
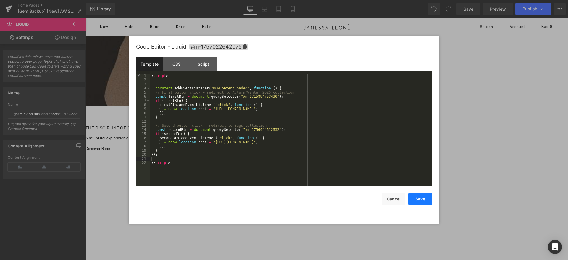
click at [415, 200] on button "Save" at bounding box center [420, 199] width 24 height 12
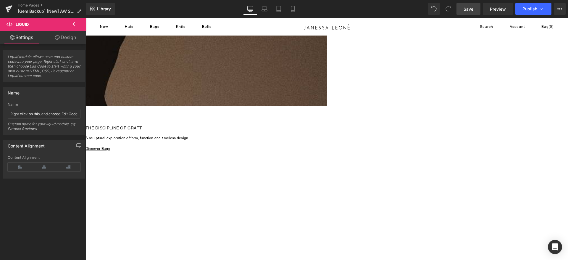
click at [473, 7] on span "Save" at bounding box center [469, 9] width 10 height 6
click at [490, 9] on link "Preview" at bounding box center [498, 9] width 30 height 12
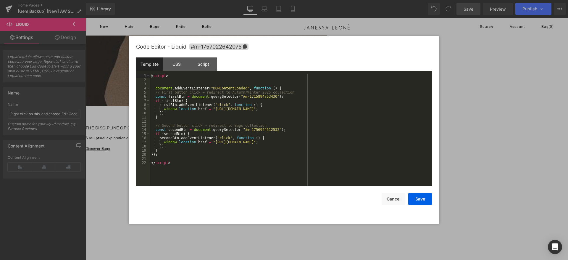
click at [321, 0] on div "Liquid You are previewing how the will restyle your page. You can not edit Elem…" at bounding box center [284, 0] width 568 height 0
drag, startPoint x: 267, startPoint y: 96, endPoint x: 236, endPoint y: 95, distance: 31.1
click at [236, 95] on div "< script > document . addEventListener ( "DOMContentLoaded" , function ( ) { //…" at bounding box center [291, 134] width 282 height 120
click at [267, 97] on div "< script > document . addEventListener ( "DOMContentLoaded" , function ( ) { //…" at bounding box center [291, 130] width 282 height 112
drag, startPoint x: 305, startPoint y: 96, endPoint x: 244, endPoint y: 104, distance: 60.9
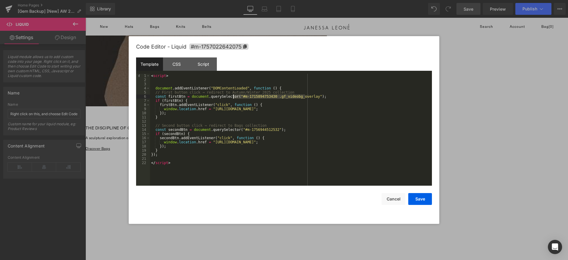
click at [235, 98] on div "< script > document . addEventListener ( "DOMContentLoaded" , function ( ) { //…" at bounding box center [291, 134] width 282 height 120
click at [268, 129] on div "< script > document . addEventListener ( "DOMContentLoaded" , function ( ) { //…" at bounding box center [291, 134] width 282 height 120
click at [272, 129] on div "< script > document . addEventListener ( "DOMContentLoaded" , function ( ) { //…" at bounding box center [291, 134] width 282 height 120
click at [271, 129] on div "< script > document . addEventListener ( "DOMContentLoaded" , function ( ) { //…" at bounding box center [291, 130] width 282 height 112
click at [273, 130] on div "< script > document . addEventListener ( "DOMContentLoaded" , function ( ) { //…" at bounding box center [291, 134] width 282 height 120
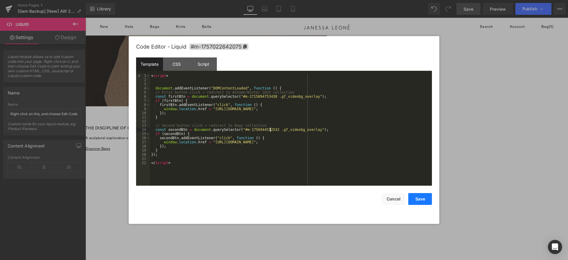
click at [418, 196] on button "Save" at bounding box center [420, 199] width 24 height 12
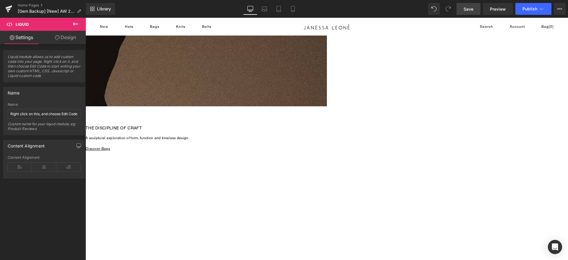
click at [474, 7] on span "Save" at bounding box center [469, 9] width 10 height 6
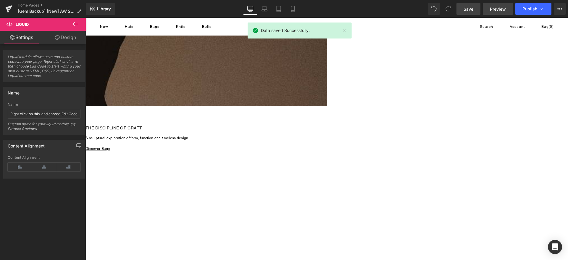
click at [491, 11] on span "Preview" at bounding box center [498, 9] width 16 height 6
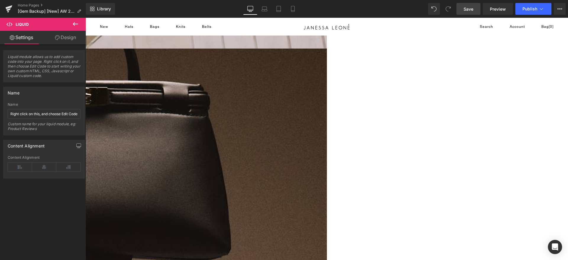
scroll to position [598, 0]
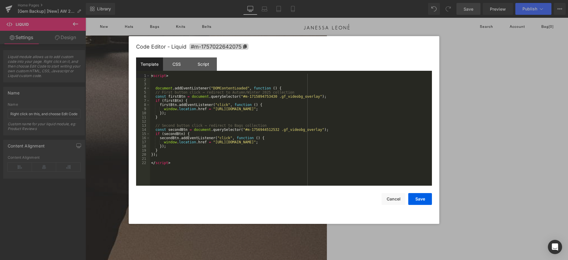
click at [313, 0] on div "Liquid You are previewing how the will restyle your page. You can not edit Elem…" at bounding box center [284, 0] width 568 height 0
drag, startPoint x: 306, startPoint y: 95, endPoint x: 235, endPoint y: 96, distance: 70.7
click at [235, 96] on div "< script > document . addEventListener ( "DOMContentLoaded" , function ( ) { //…" at bounding box center [291, 134] width 282 height 120
click at [239, 100] on div "< script > document . addEventListener ( "DOMContentLoaded" , function ( ) { //…" at bounding box center [291, 134] width 282 height 120
drag, startPoint x: 293, startPoint y: 91, endPoint x: 100, endPoint y: 93, distance: 193.3
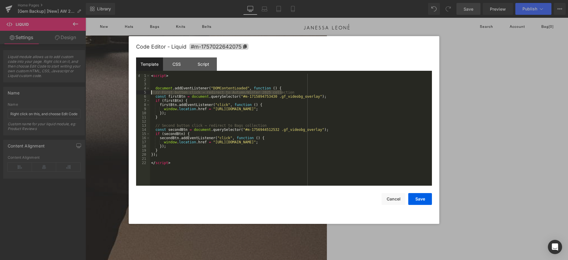
click at [100, 93] on body "Liquid You are previewing how the will restyle your page. You can not edit Elem…" at bounding box center [284, 130] width 568 height 260
drag, startPoint x: 284, startPoint y: 126, endPoint x: 111, endPoint y: 124, distance: 173.7
click at [111, 124] on body "Liquid You are previewing how the will restyle your page. You can not edit Elem…" at bounding box center [284, 130] width 568 height 260
click at [416, 195] on button "Save" at bounding box center [420, 199] width 24 height 12
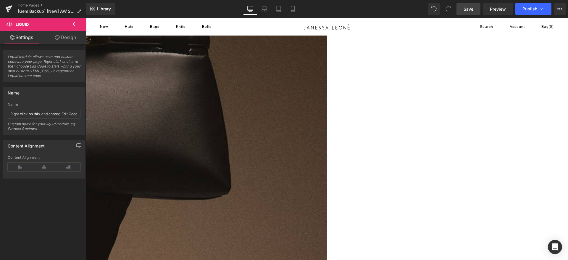
click at [475, 8] on link "Save" at bounding box center [469, 9] width 24 height 12
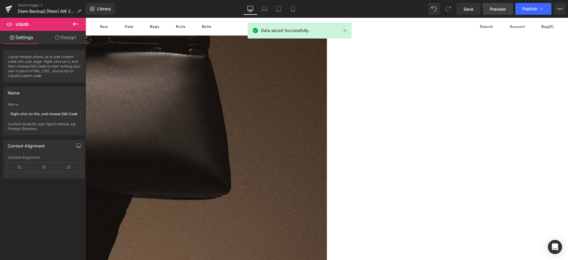
click at [495, 11] on span "Preview" at bounding box center [498, 9] width 16 height 6
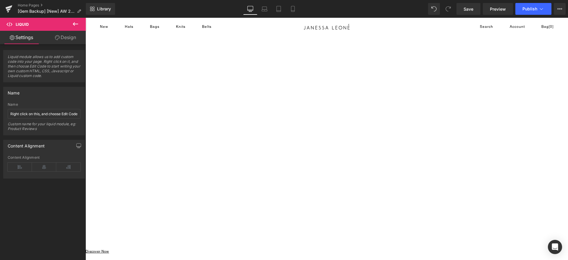
scroll to position [0, 0]
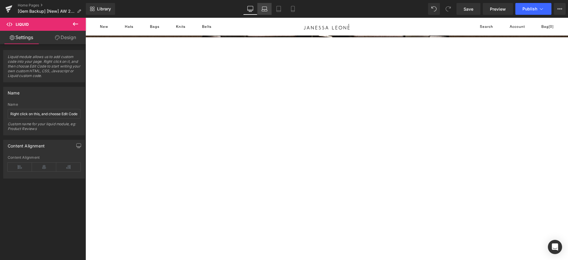
click at [268, 10] on link "Laptop" at bounding box center [264, 9] width 14 height 12
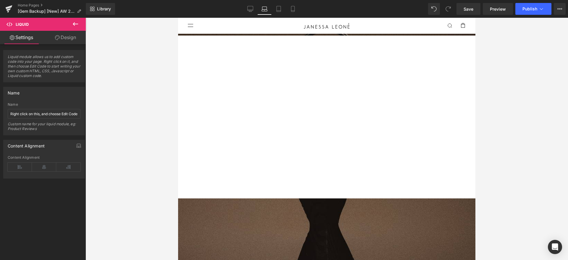
click at [252, 139] on div at bounding box center [326, 117] width 297 height 163
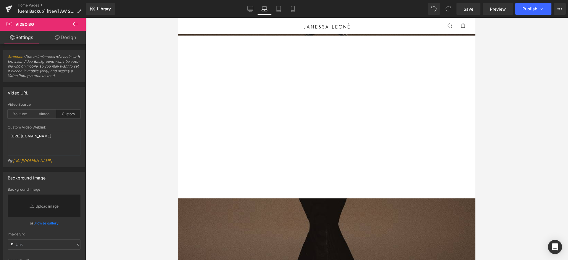
drag, startPoint x: 58, startPoint y: 41, endPoint x: 31, endPoint y: 75, distance: 43.1
click at [59, 41] on link "Design" at bounding box center [65, 37] width 43 height 13
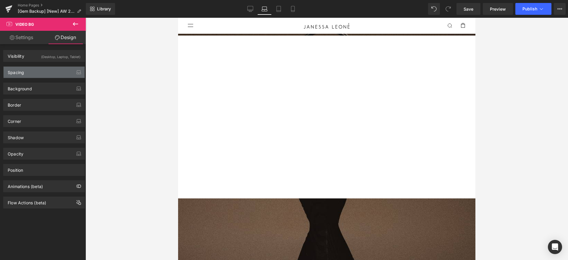
click at [28, 73] on div "Spacing" at bounding box center [44, 72] width 81 height 11
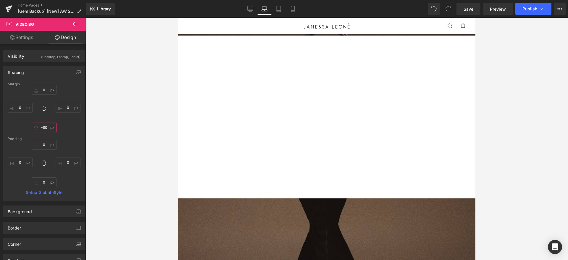
click at [45, 128] on input "-80" at bounding box center [44, 128] width 25 height 10
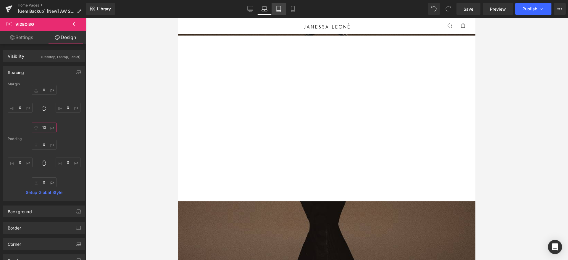
type input "10"
click at [281, 11] on icon at bounding box center [279, 9] width 4 height 6
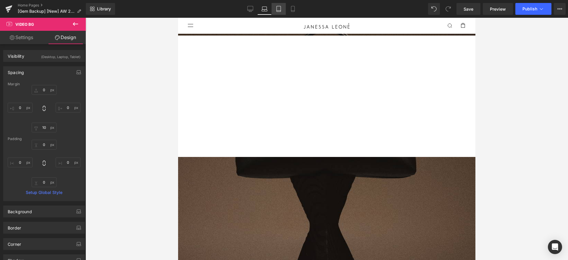
type input "0"
type input "-80"
type input "0"
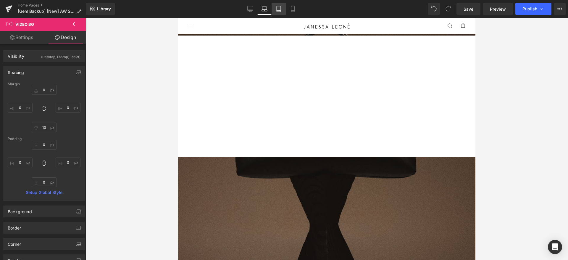
type input "0"
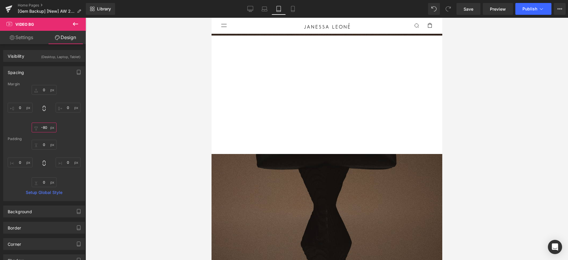
click at [43, 128] on input "-80" at bounding box center [44, 128] width 25 height 10
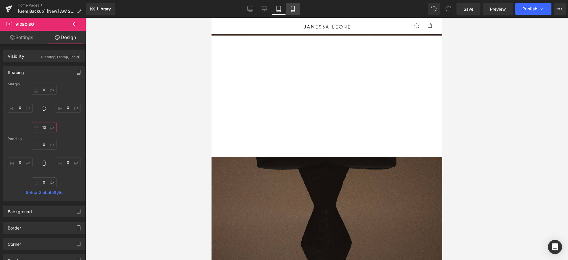
type input "10"
click at [294, 8] on icon at bounding box center [293, 9] width 6 height 6
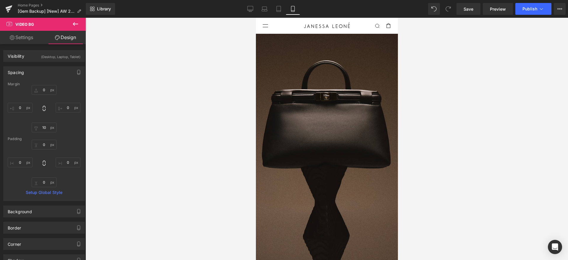
type input "0"
type input "-80"
type input "0"
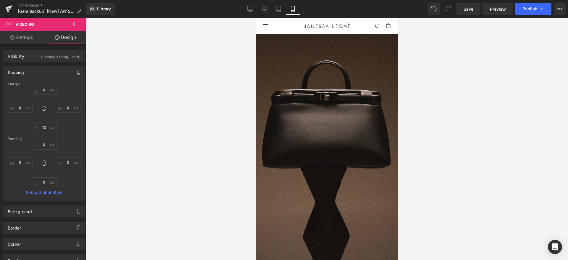
type input "0"
drag, startPoint x: 246, startPoint y: 3, endPoint x: 249, endPoint y: 5, distance: 3.8
click at [248, 3] on link "Desktop" at bounding box center [250, 9] width 14 height 12
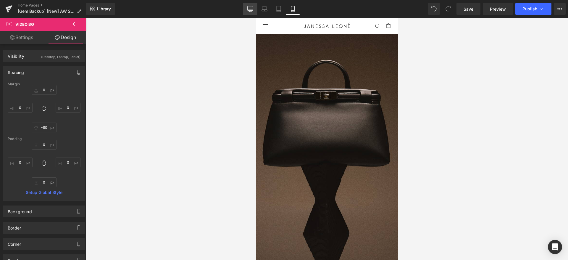
type input "0"
type input "-80"
type input "0"
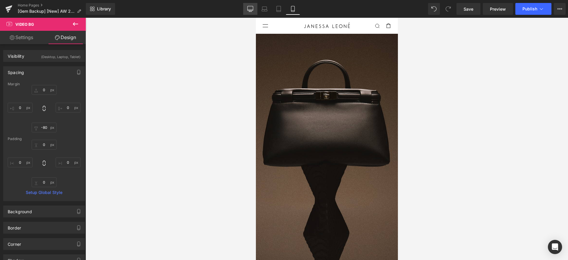
type input "0"
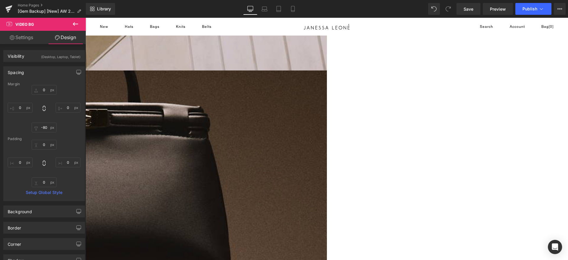
scroll to position [533, 0]
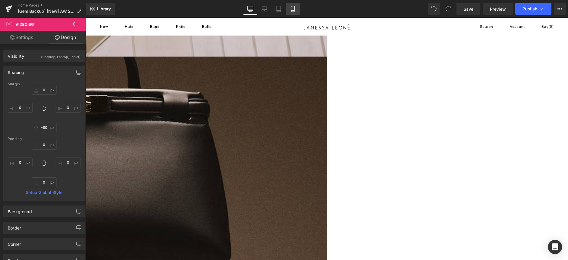
click at [295, 11] on icon at bounding box center [293, 9] width 6 height 6
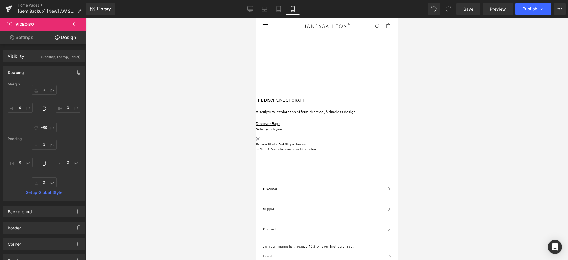
scroll to position [0, 0]
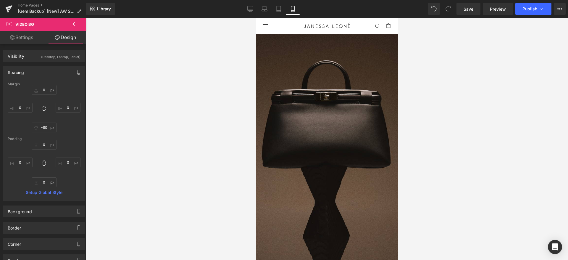
type input "0"
type input "-80"
type input "0"
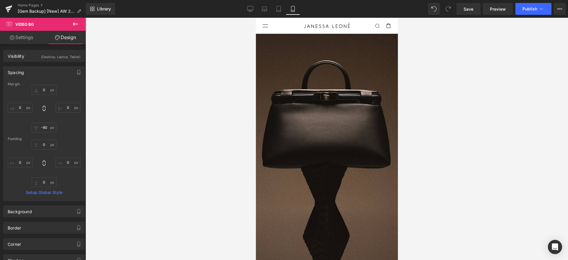
type input "0"
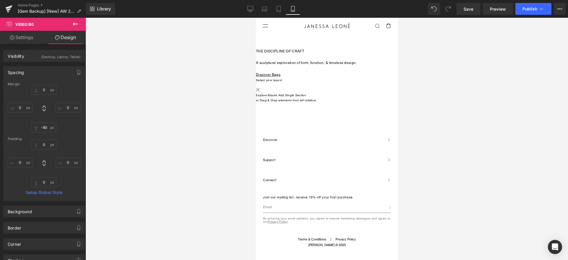
scroll to position [666, 0]
click at [471, 9] on span "Save" at bounding box center [469, 9] width 10 height 6
